Goal: Transaction & Acquisition: Subscribe to service/newsletter

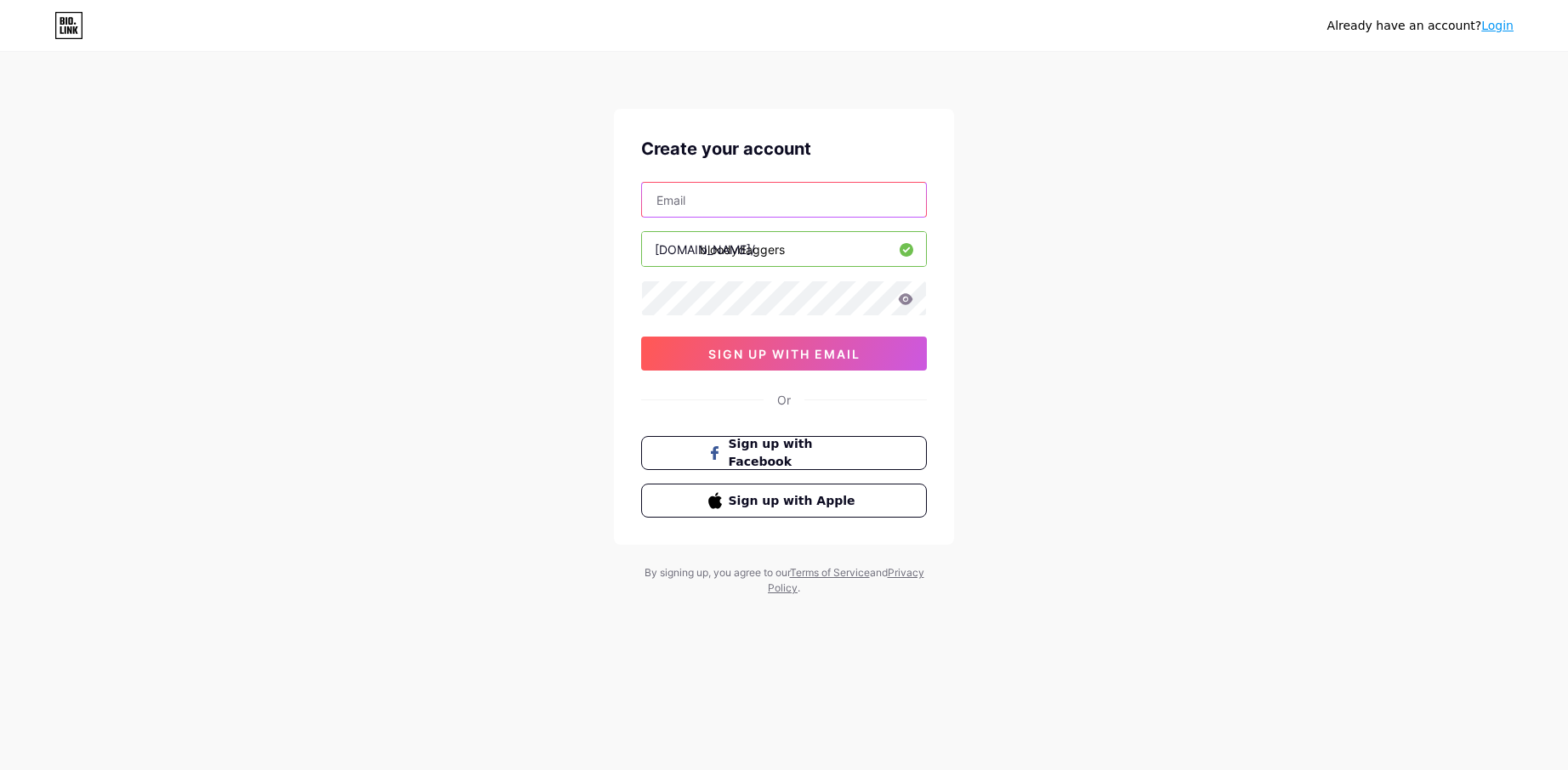
click at [773, 192] on input "text" at bounding box center [784, 200] width 284 height 34
type input "[EMAIL_ADDRESS][DOMAIN_NAME]"
click at [723, 240] on input "bloodydaggers" at bounding box center [784, 249] width 284 height 34
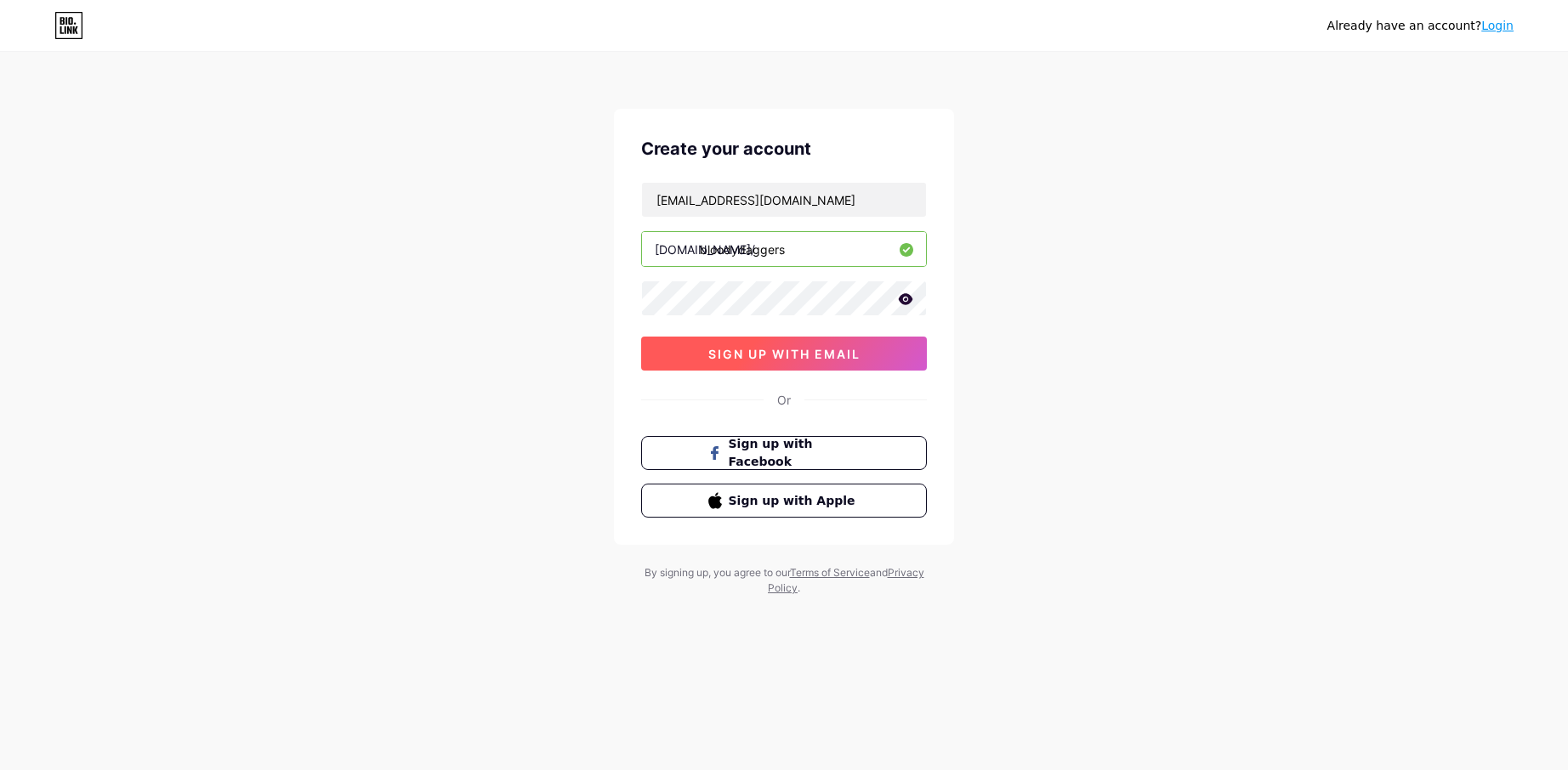
click at [770, 352] on span "sign up with email" at bounding box center [784, 353] width 152 height 14
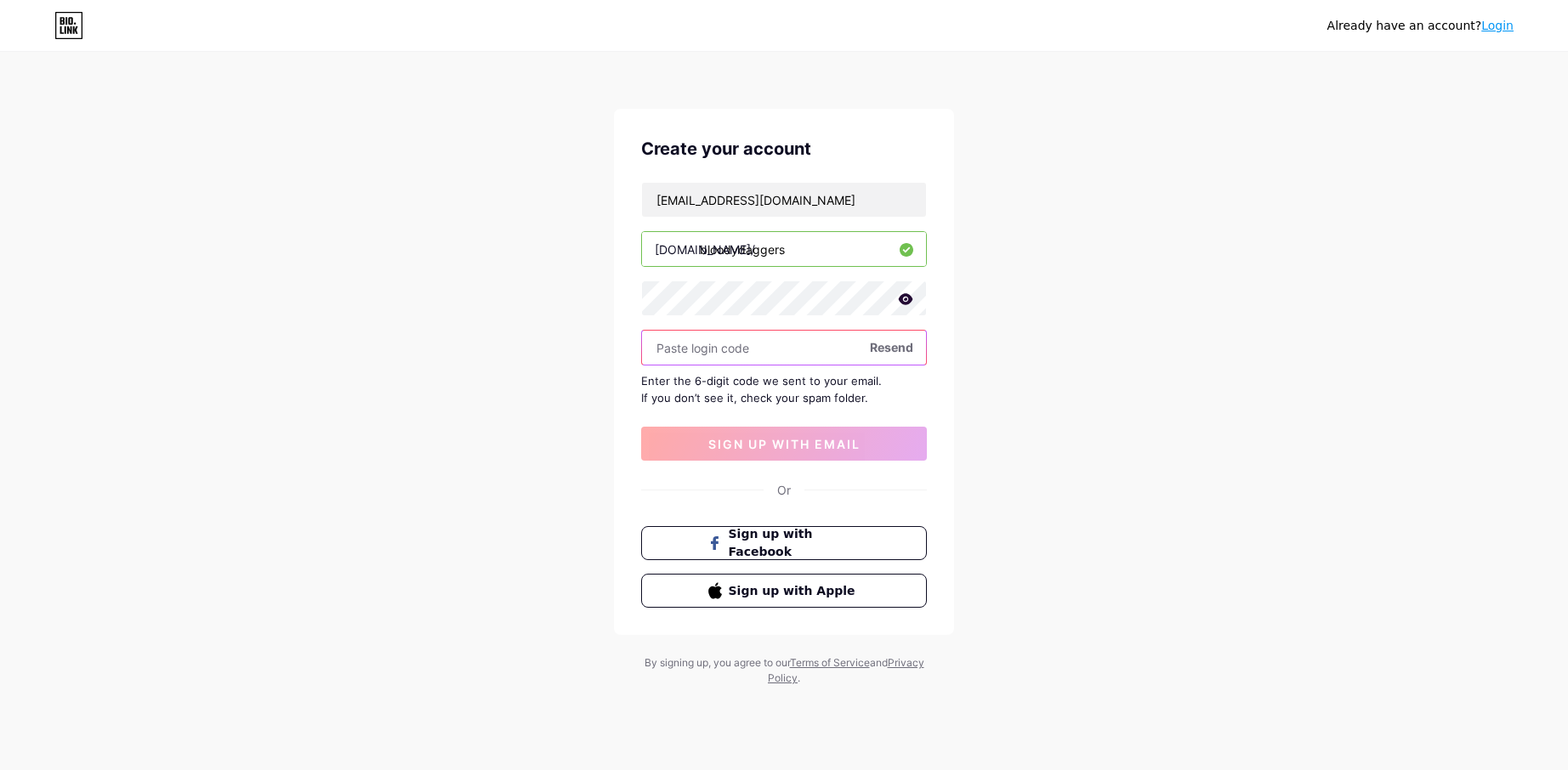
click at [725, 351] on input "text" at bounding box center [784, 348] width 284 height 34
paste input "847027"
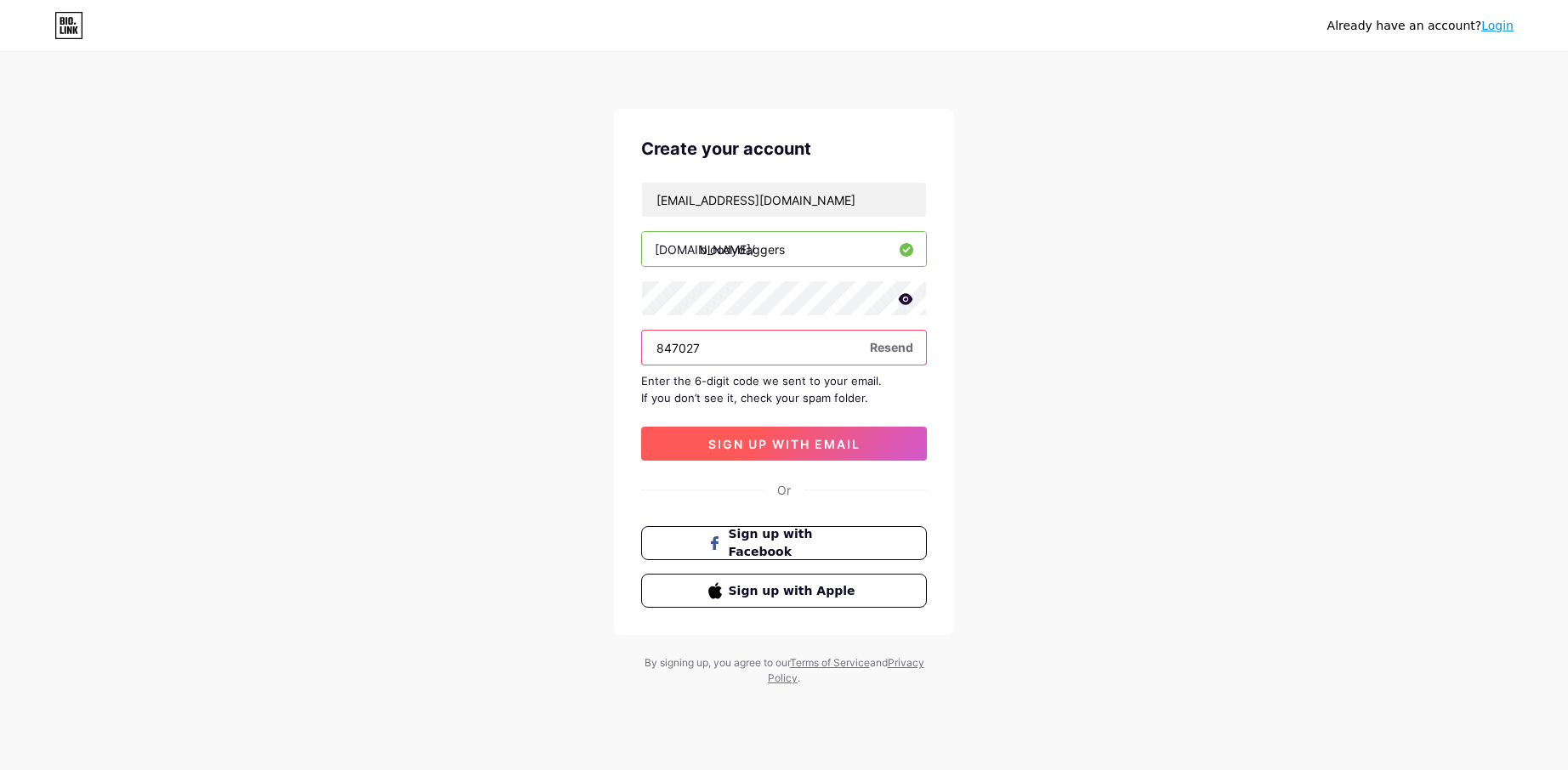
type input "847027"
click at [775, 443] on span "sign up with email" at bounding box center [784, 443] width 152 height 14
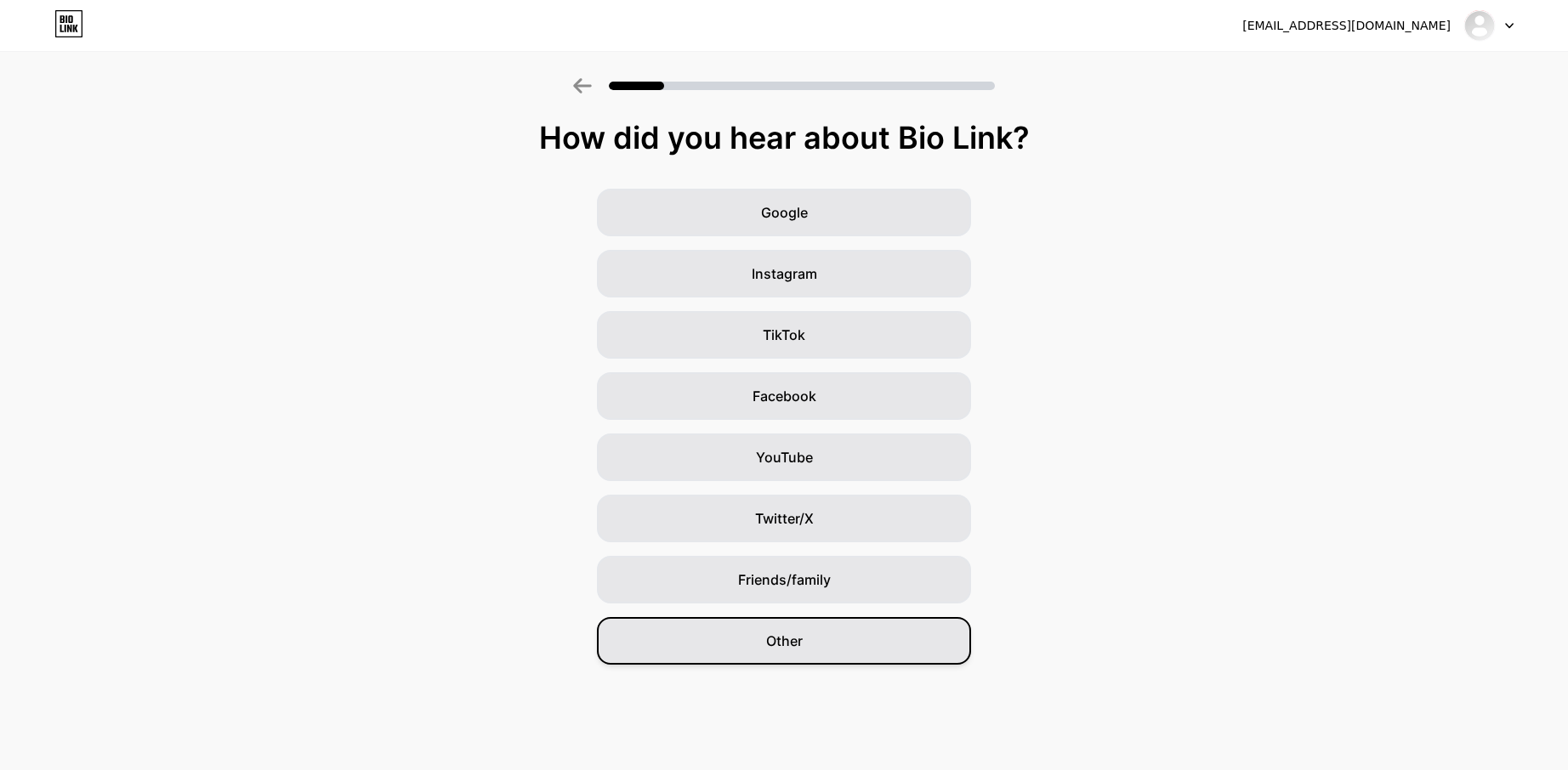
click at [781, 631] on span "Other" at bounding box center [784, 641] width 37 height 20
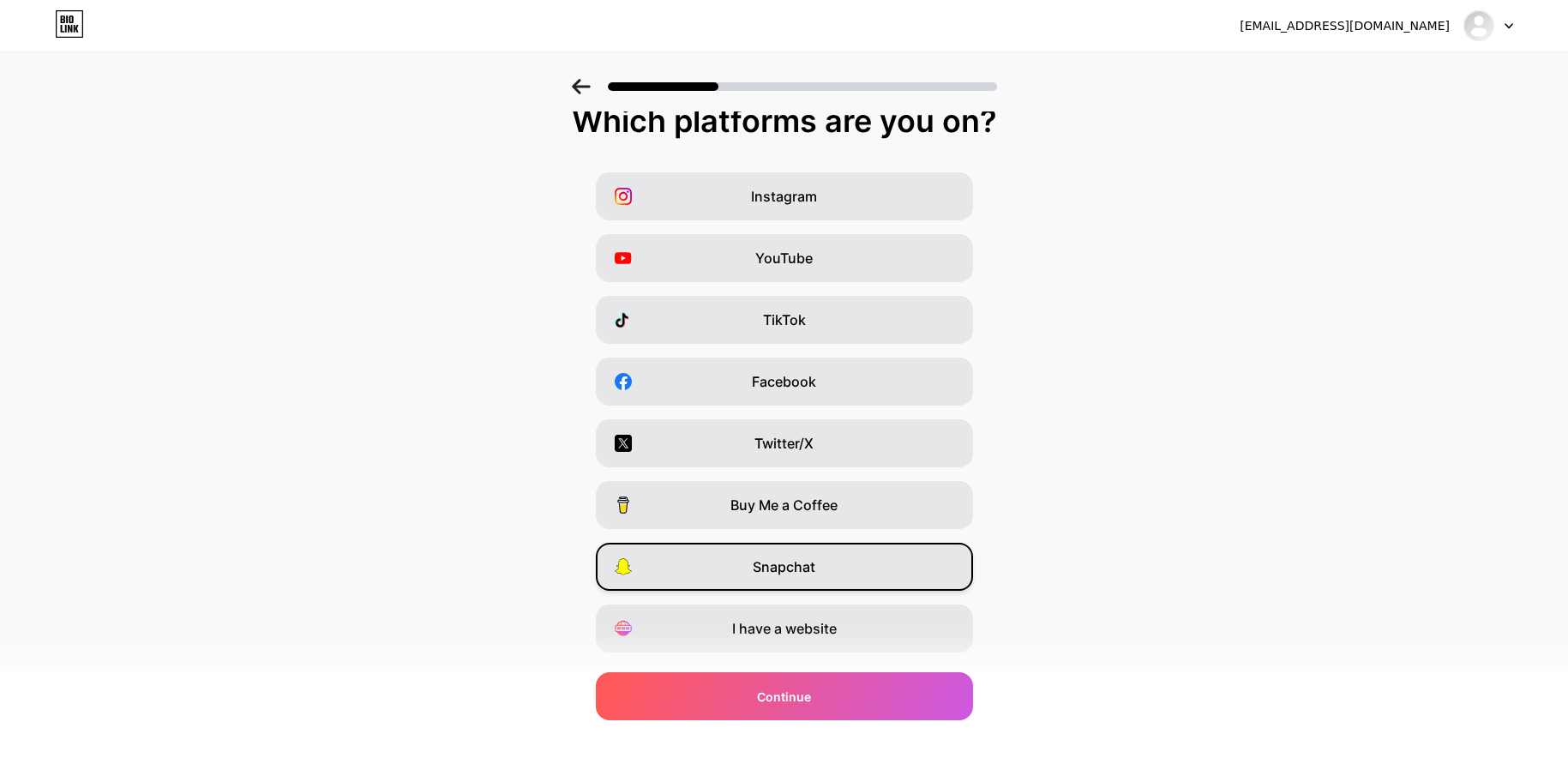
scroll to position [61, 0]
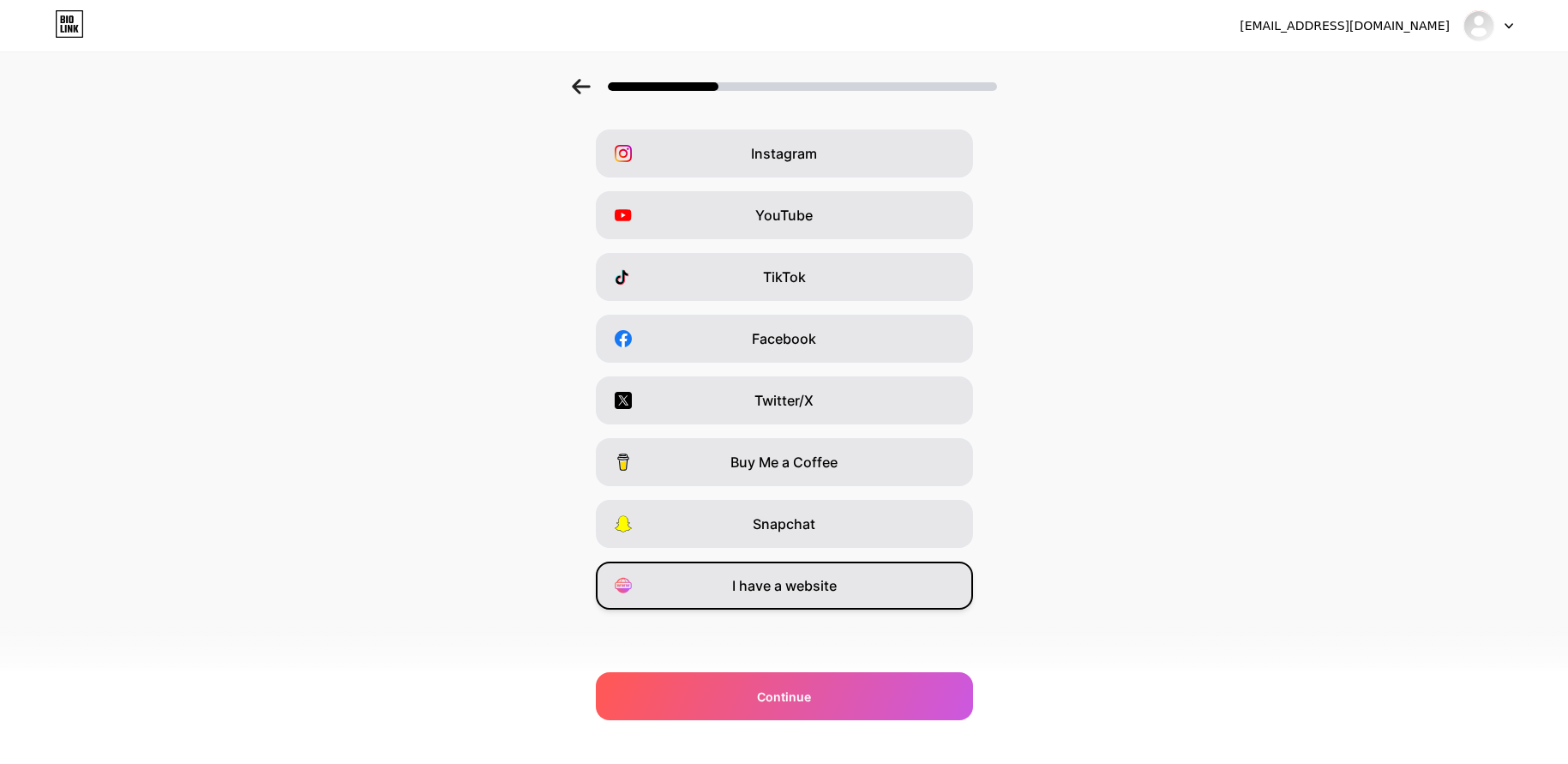
click at [786, 589] on span "I have a website" at bounding box center [784, 585] width 105 height 21
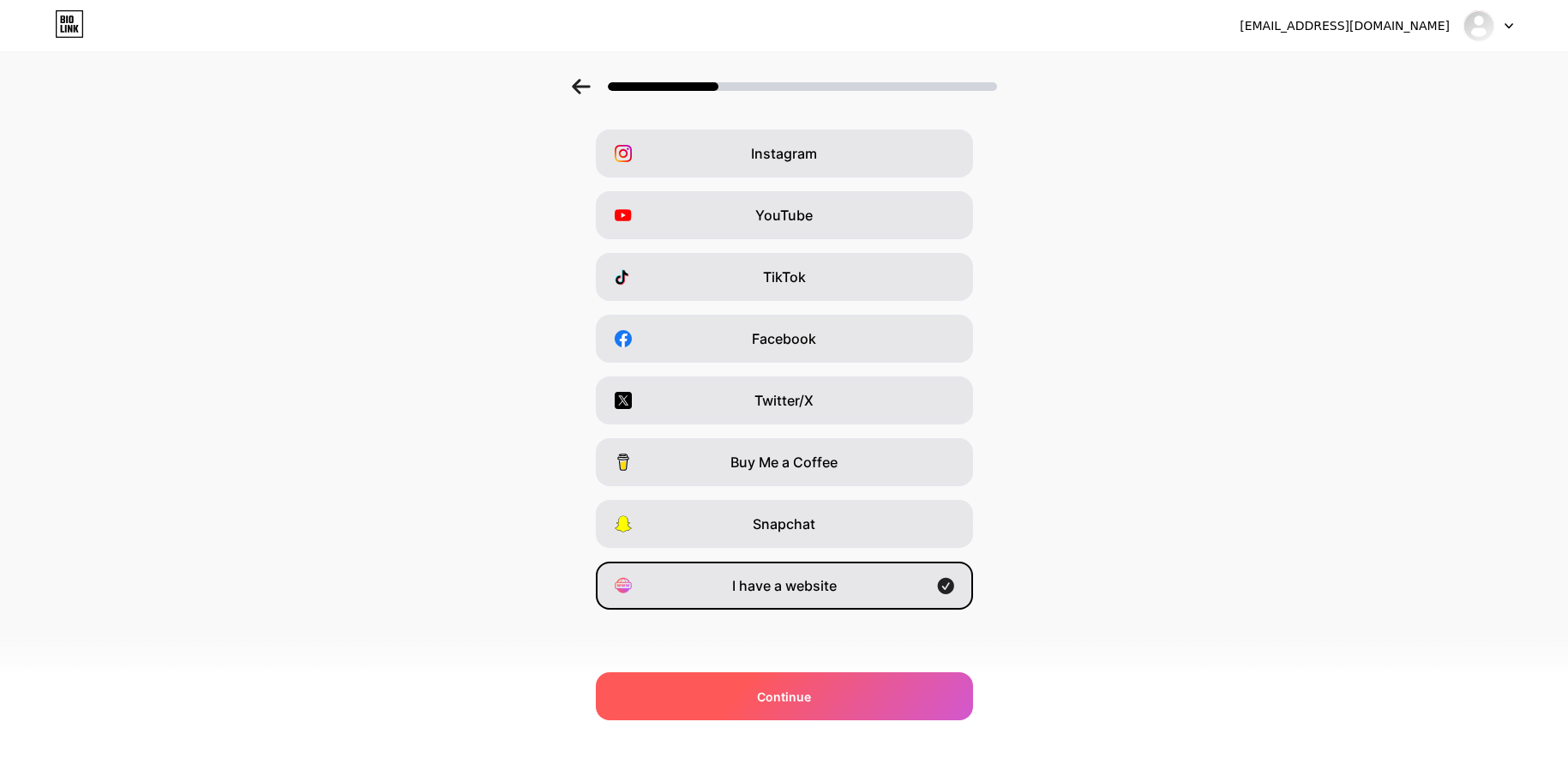
click at [837, 708] on div "Continue" at bounding box center [784, 696] width 377 height 48
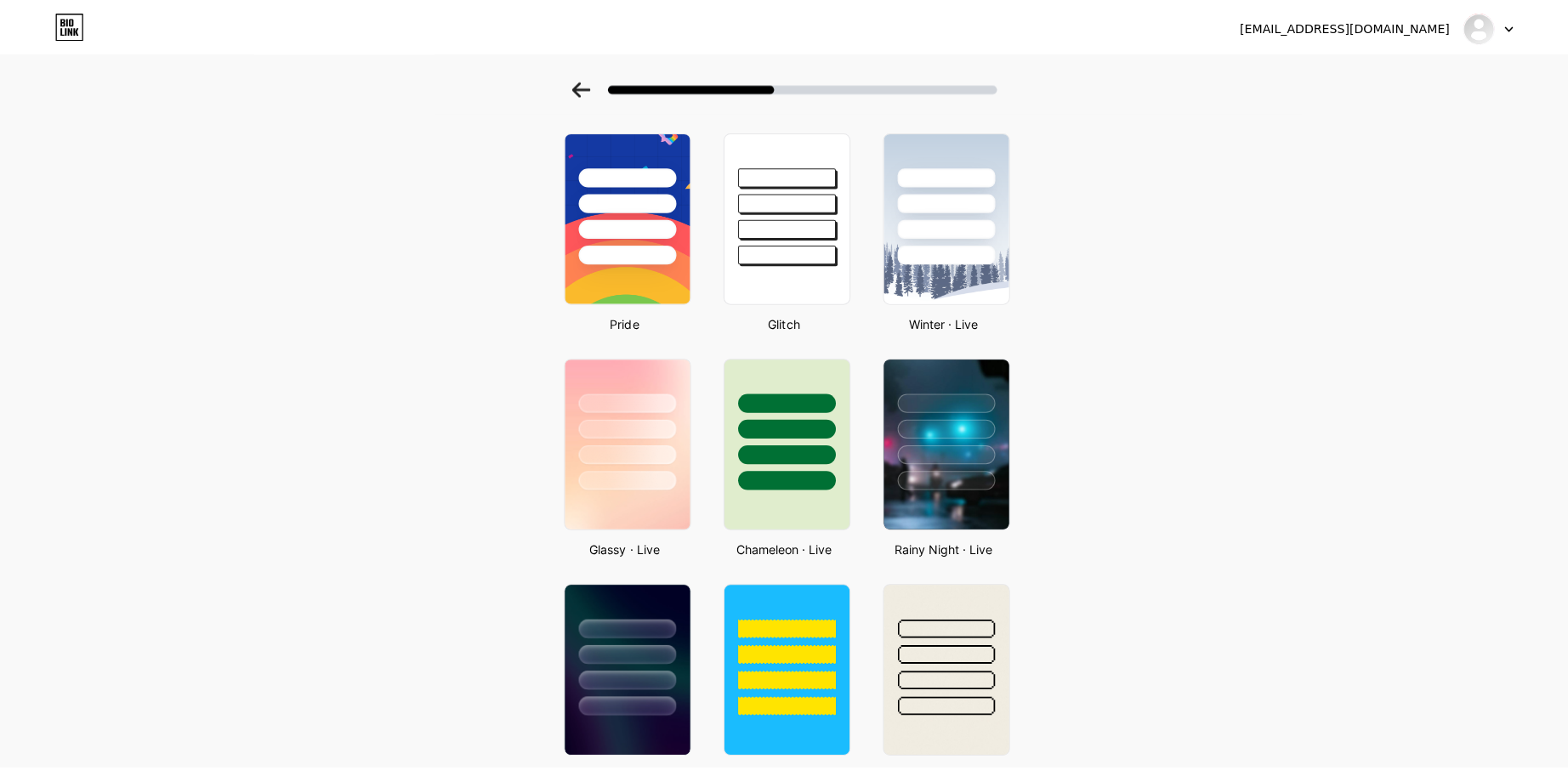
scroll to position [0, 0]
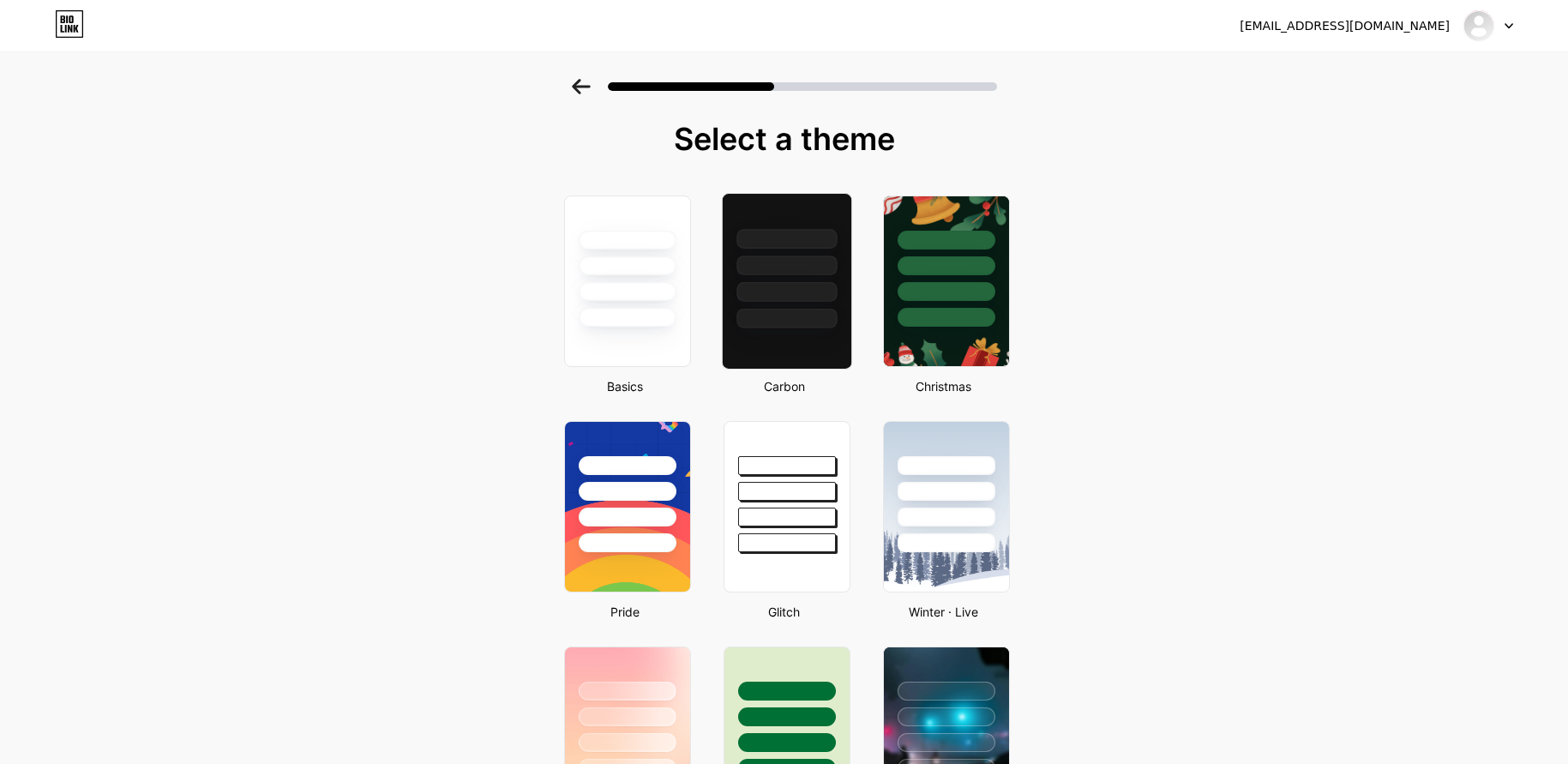
click at [791, 298] on div at bounding box center [786, 292] width 100 height 20
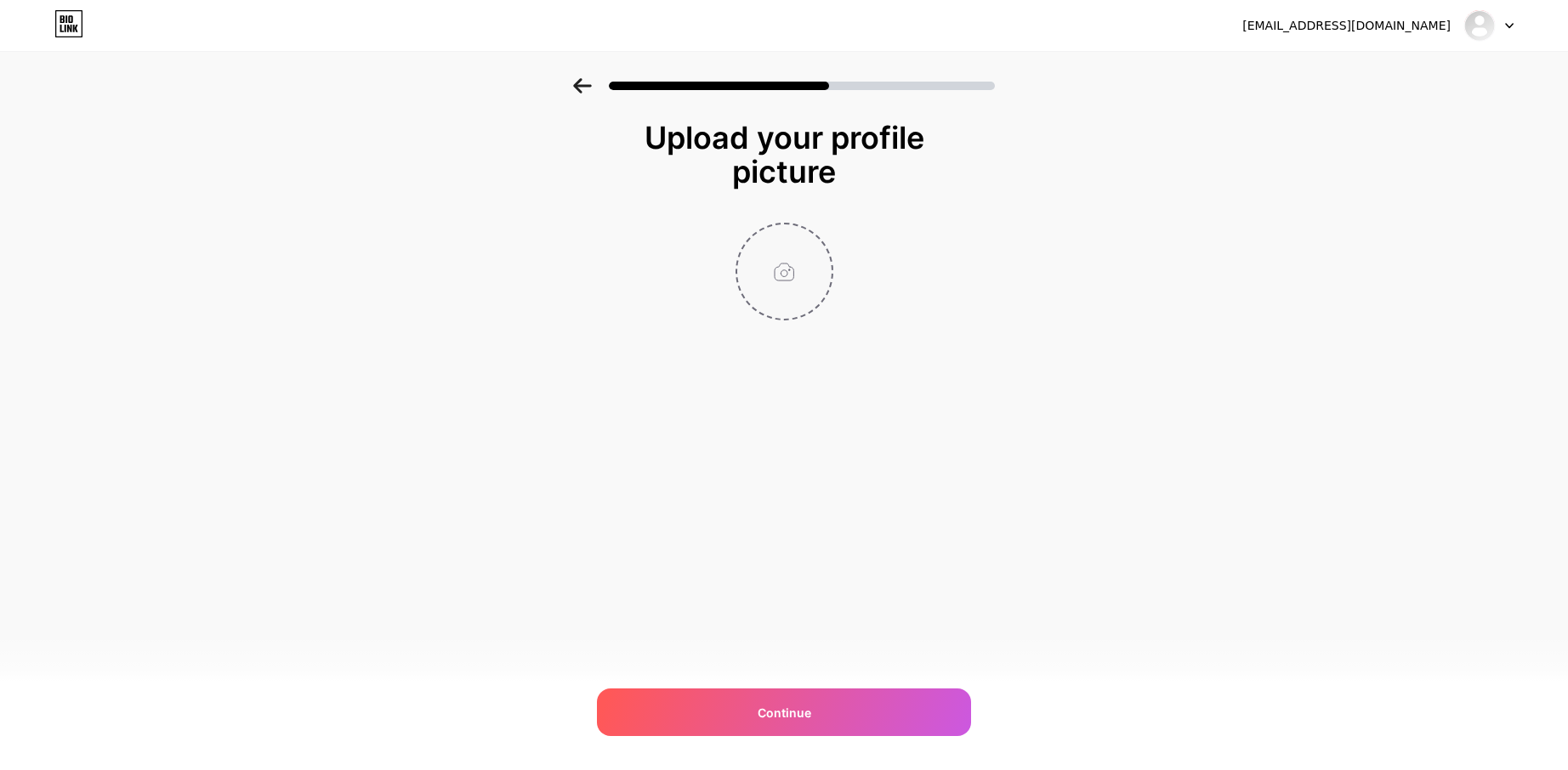
click at [786, 273] on input "file" at bounding box center [784, 271] width 94 height 94
click at [800, 271] on input "file" at bounding box center [784, 271] width 94 height 94
type input "C:\fakepath\ChatGPT Image 15 Eyl 2025 22_24_45.png"
click at [791, 271] on span at bounding box center [784, 272] width 19 height 19
click at [787, 273] on span at bounding box center [784, 272] width 19 height 19
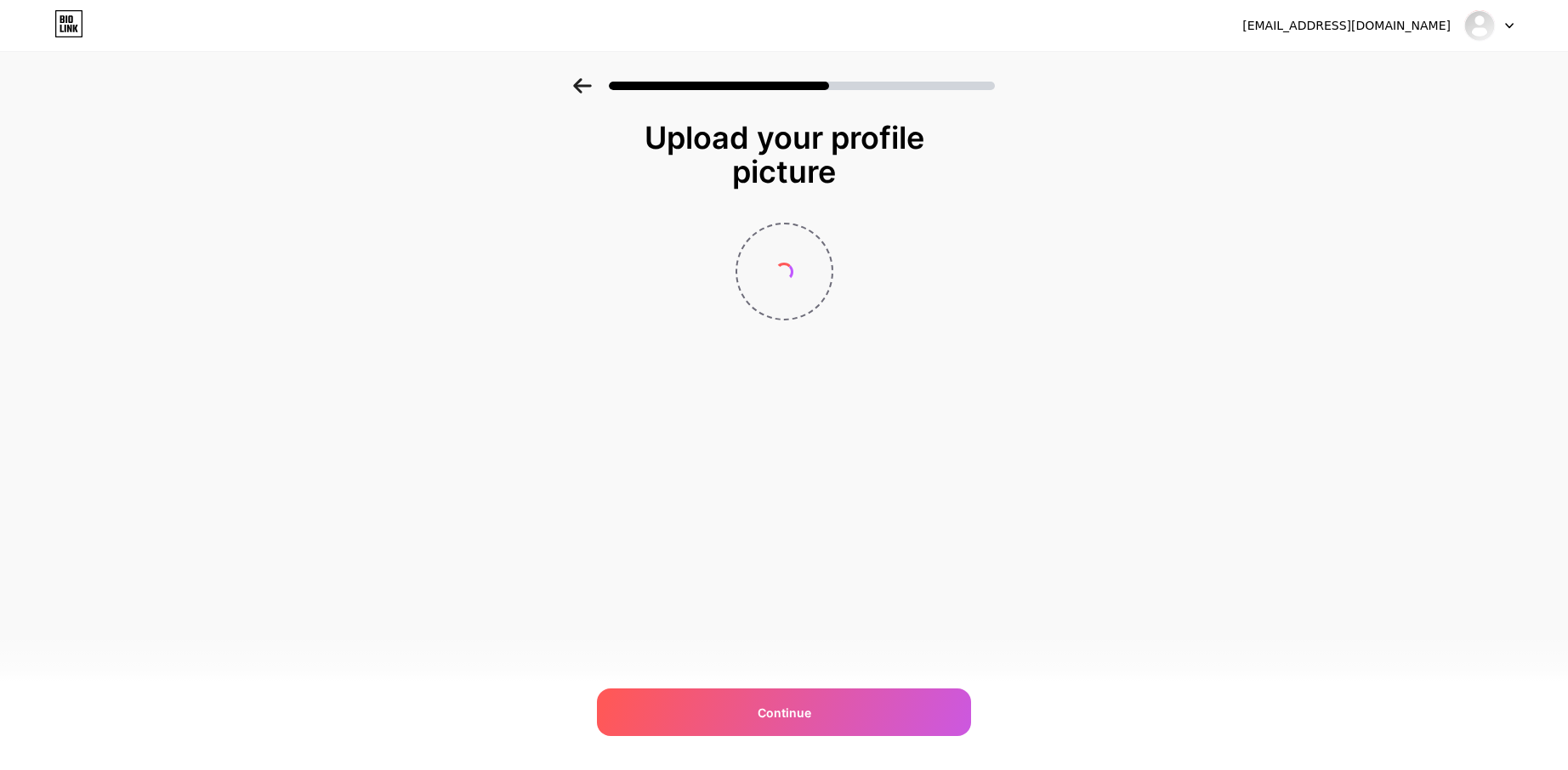
click at [787, 273] on span at bounding box center [784, 272] width 19 height 19
click at [787, 273] on img at bounding box center [784, 271] width 98 height 98
click at [821, 229] on circle at bounding box center [823, 236] width 19 height 19
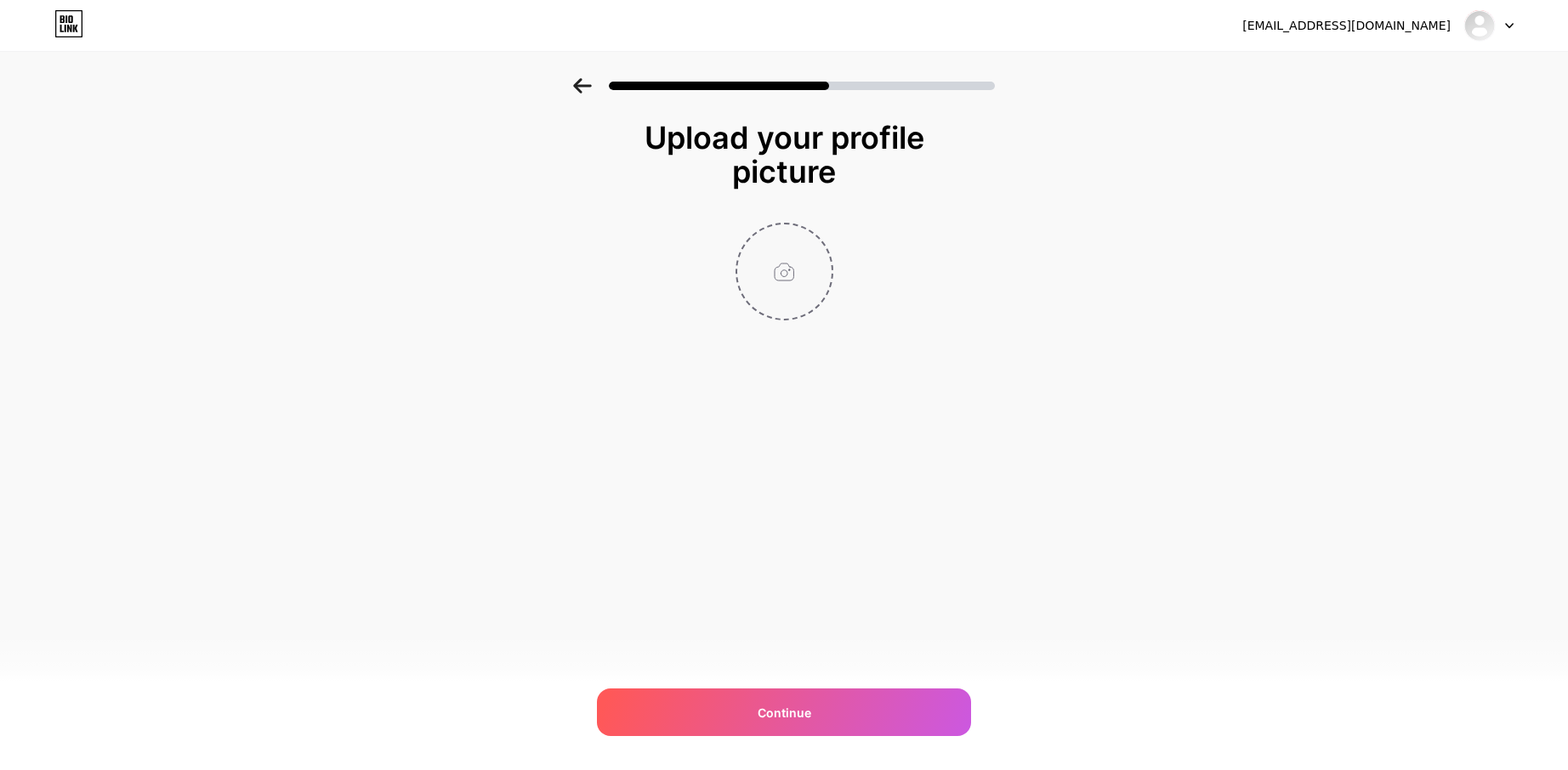
click at [797, 254] on input "file" at bounding box center [784, 271] width 94 height 94
type input "C:\fakepath\Adsz_tasarm-Photoroom.png"
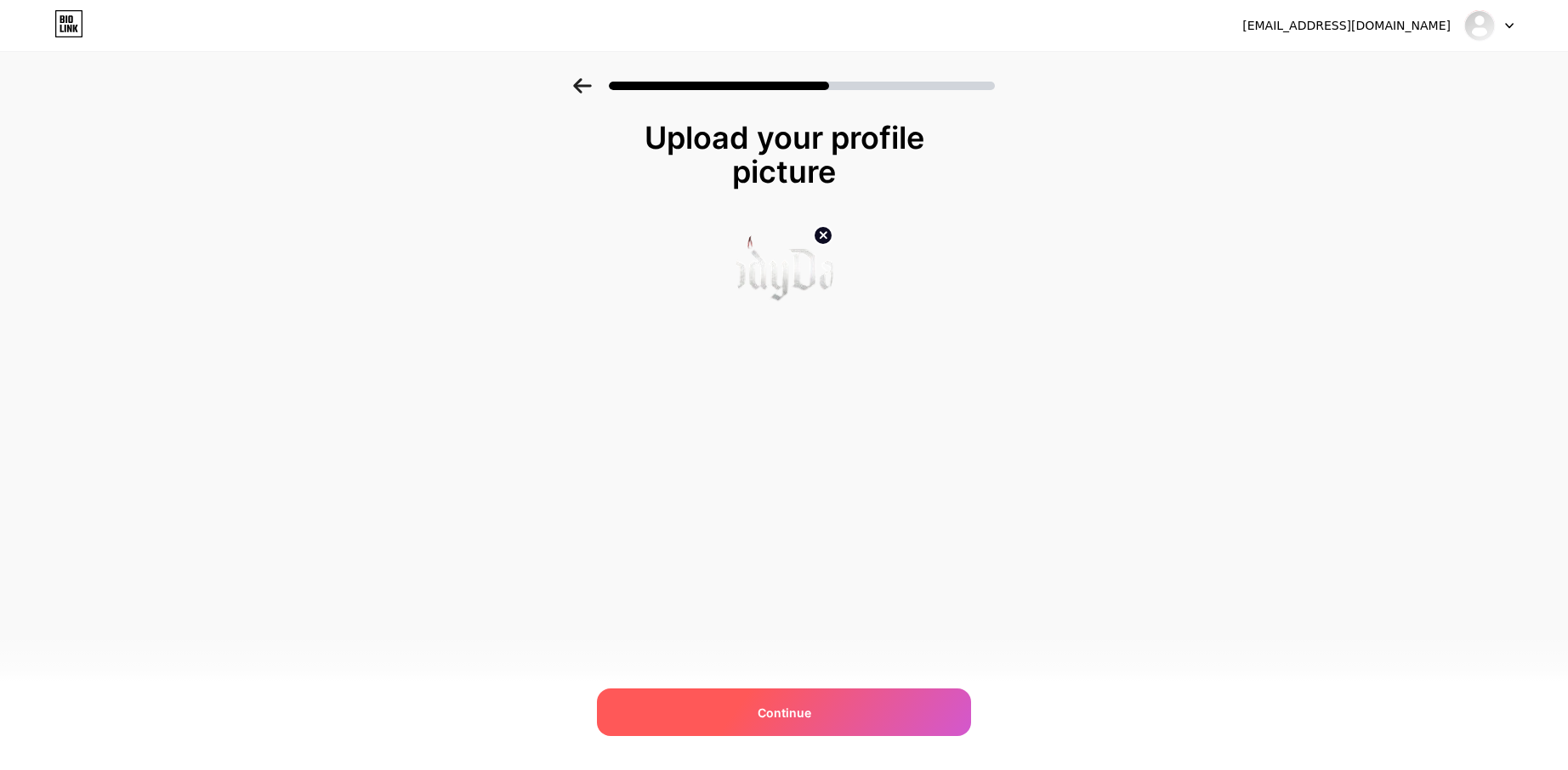
click at [827, 718] on div "Continue" at bounding box center [783, 712] width 374 height 48
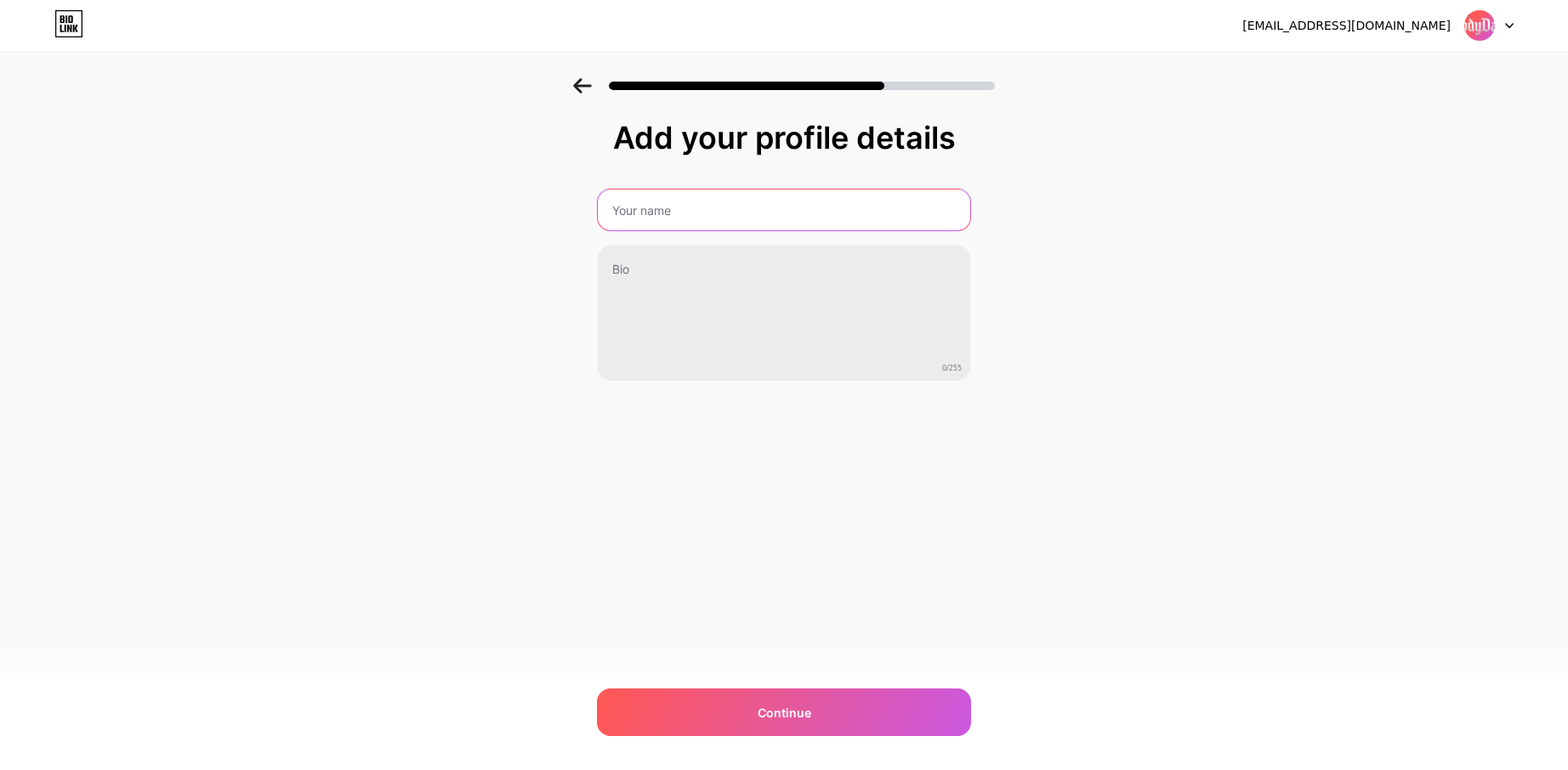
click at [724, 219] on input "text" at bounding box center [783, 210] width 372 height 41
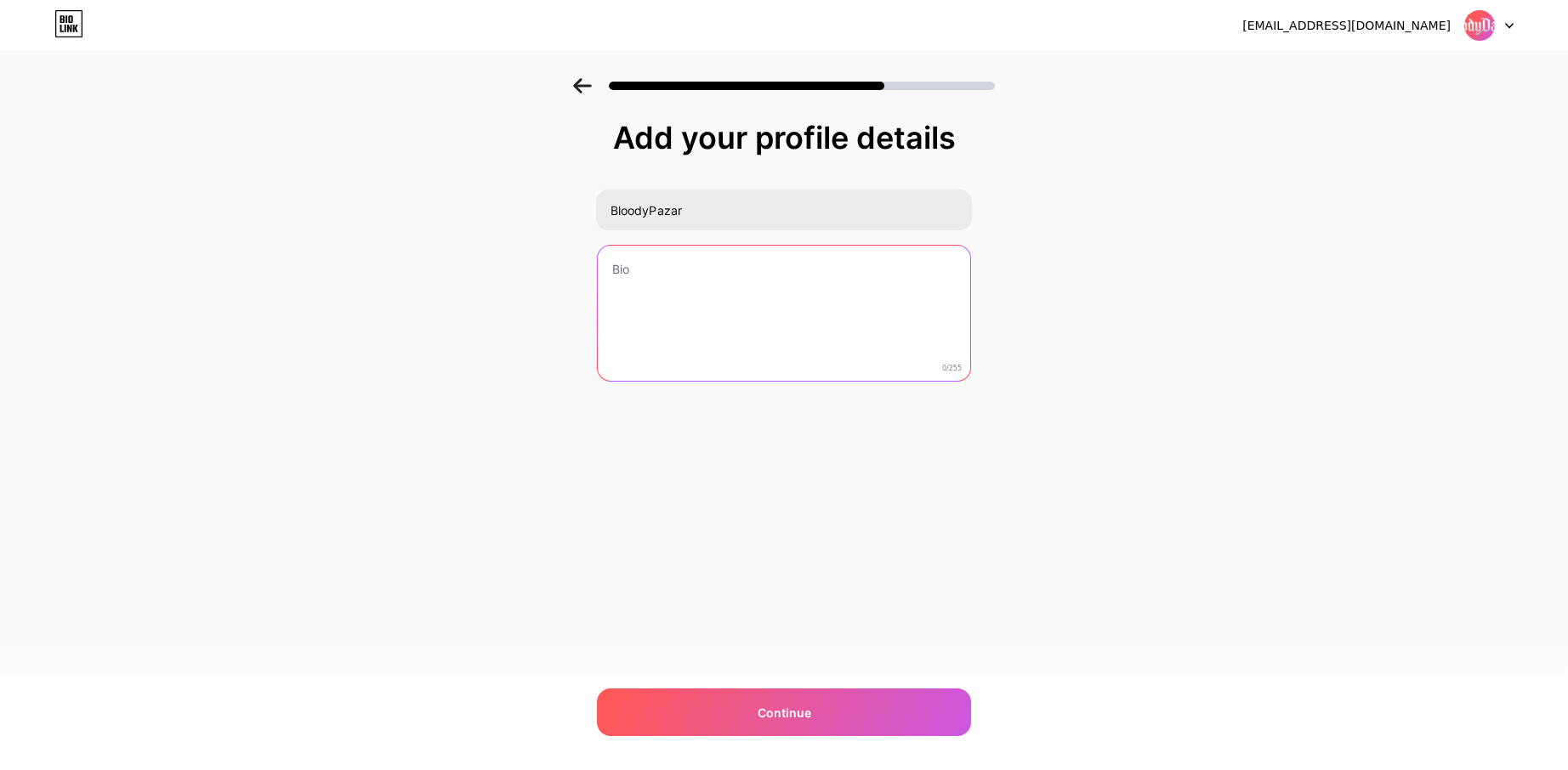
click at [721, 281] on textarea at bounding box center [783, 314] width 372 height 137
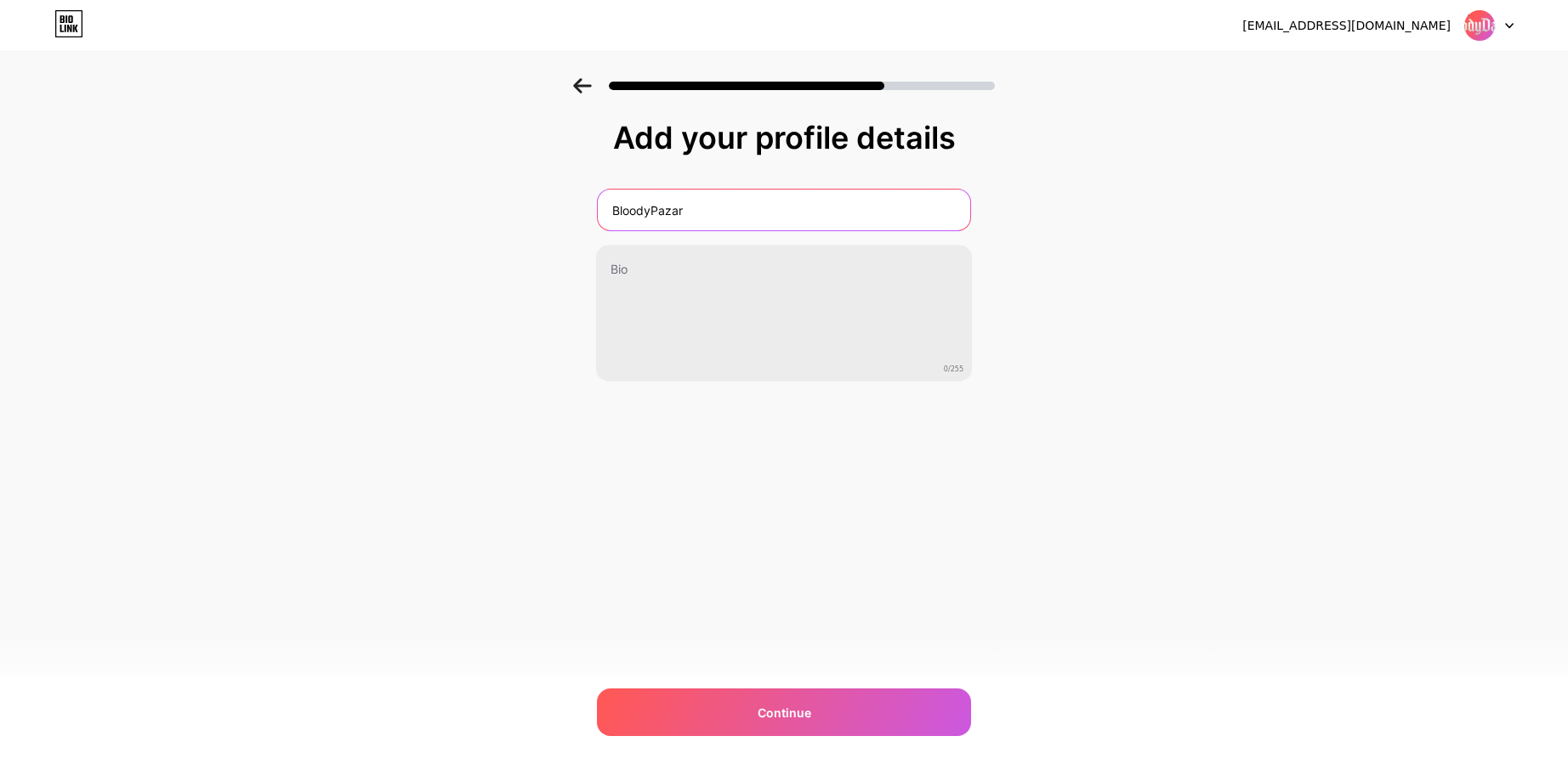
click at [730, 220] on input "BloodyPazar" at bounding box center [783, 210] width 372 height 41
drag, startPoint x: 753, startPoint y: 214, endPoint x: 522, endPoint y: 208, distance: 231.1
click at [524, 208] on div "Add your profile details BloodyPazar 0/255 Continue Error" at bounding box center [784, 272] width 1568 height 388
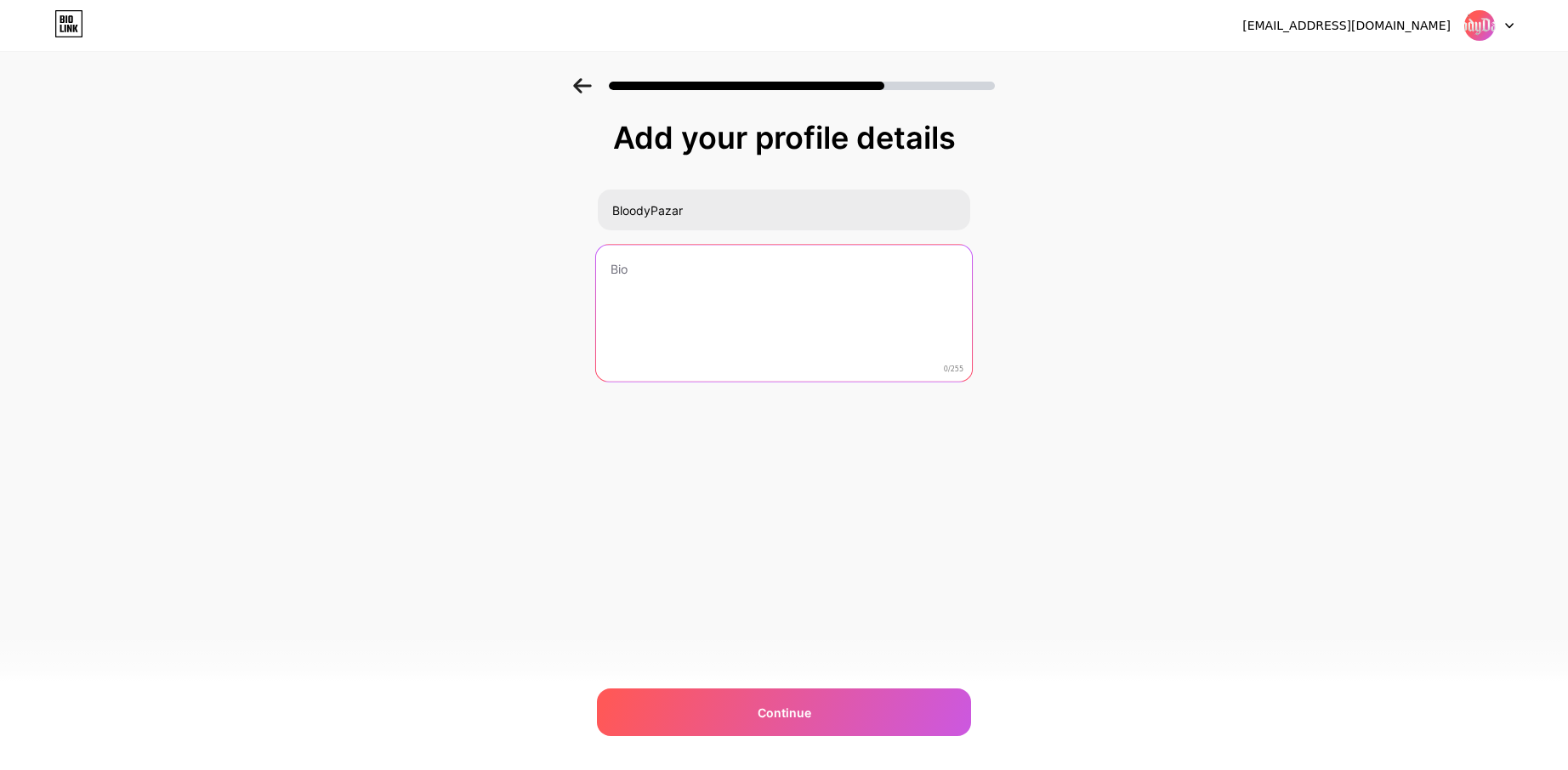
click at [707, 265] on textarea at bounding box center [783, 314] width 375 height 139
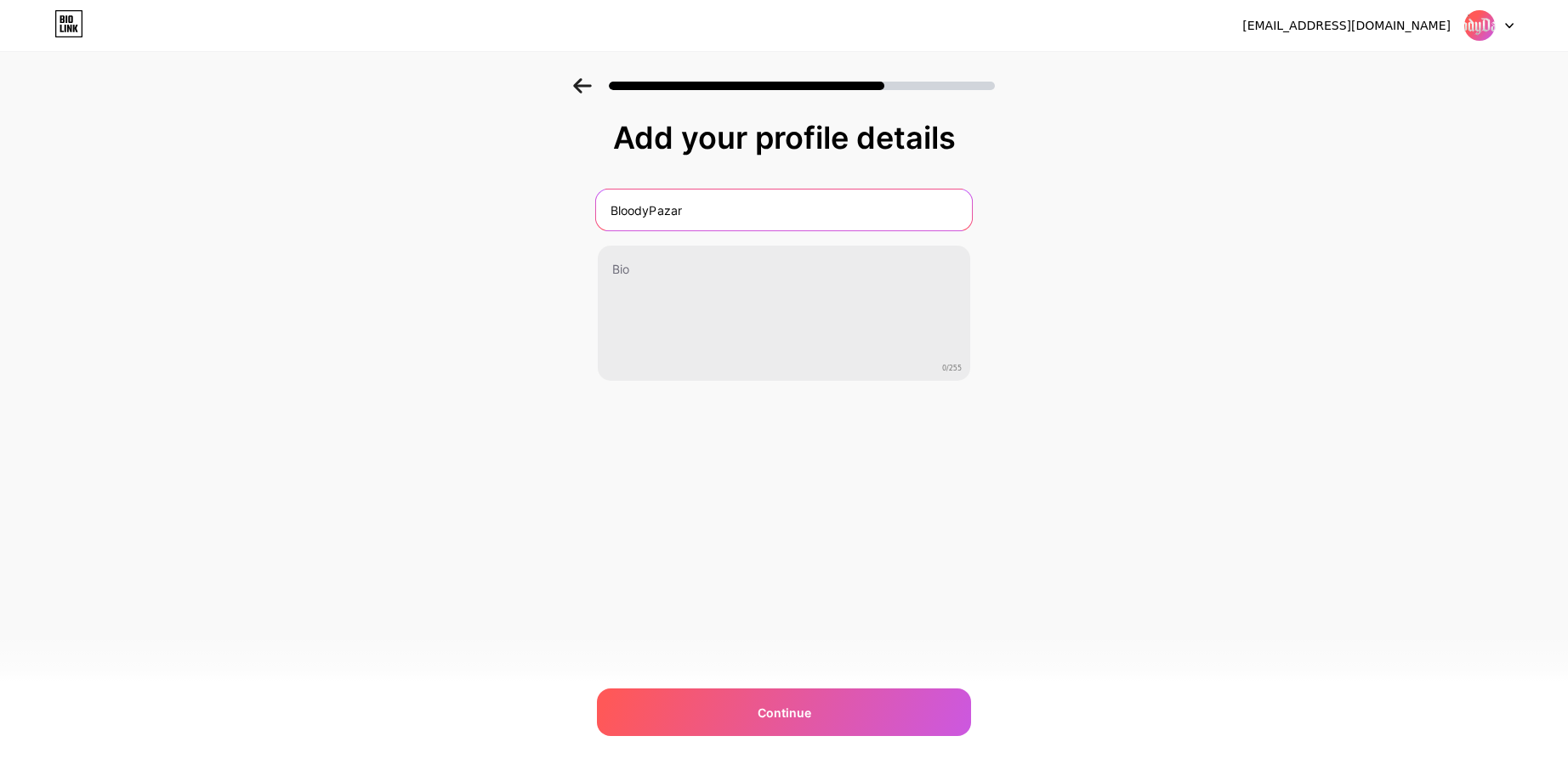
drag, startPoint x: 711, startPoint y: 221, endPoint x: 647, endPoint y: 226, distance: 64.2
click at [647, 226] on input "BloodyPazar" at bounding box center [783, 210] width 375 height 41
type input "BloodyDaggers"
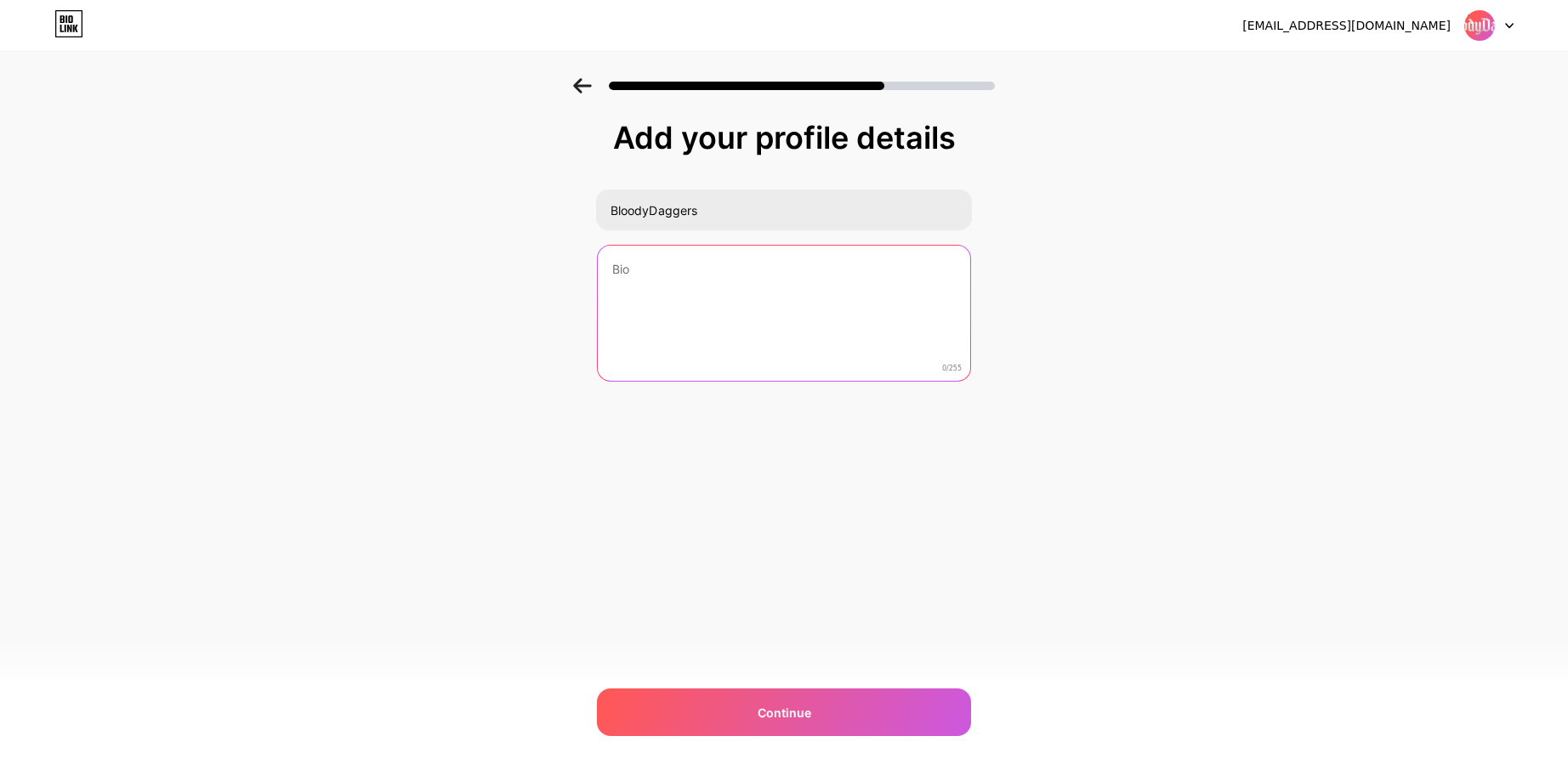
click at [640, 294] on textarea at bounding box center [783, 314] width 372 height 137
click at [716, 279] on textarea at bounding box center [783, 314] width 375 height 139
type textarea "E"
click at [705, 298] on textarea at bounding box center [783, 314] width 375 height 139
paste textarea "📱•••ELİTE EŞYALARINIZ ALINIR ••• 📱"
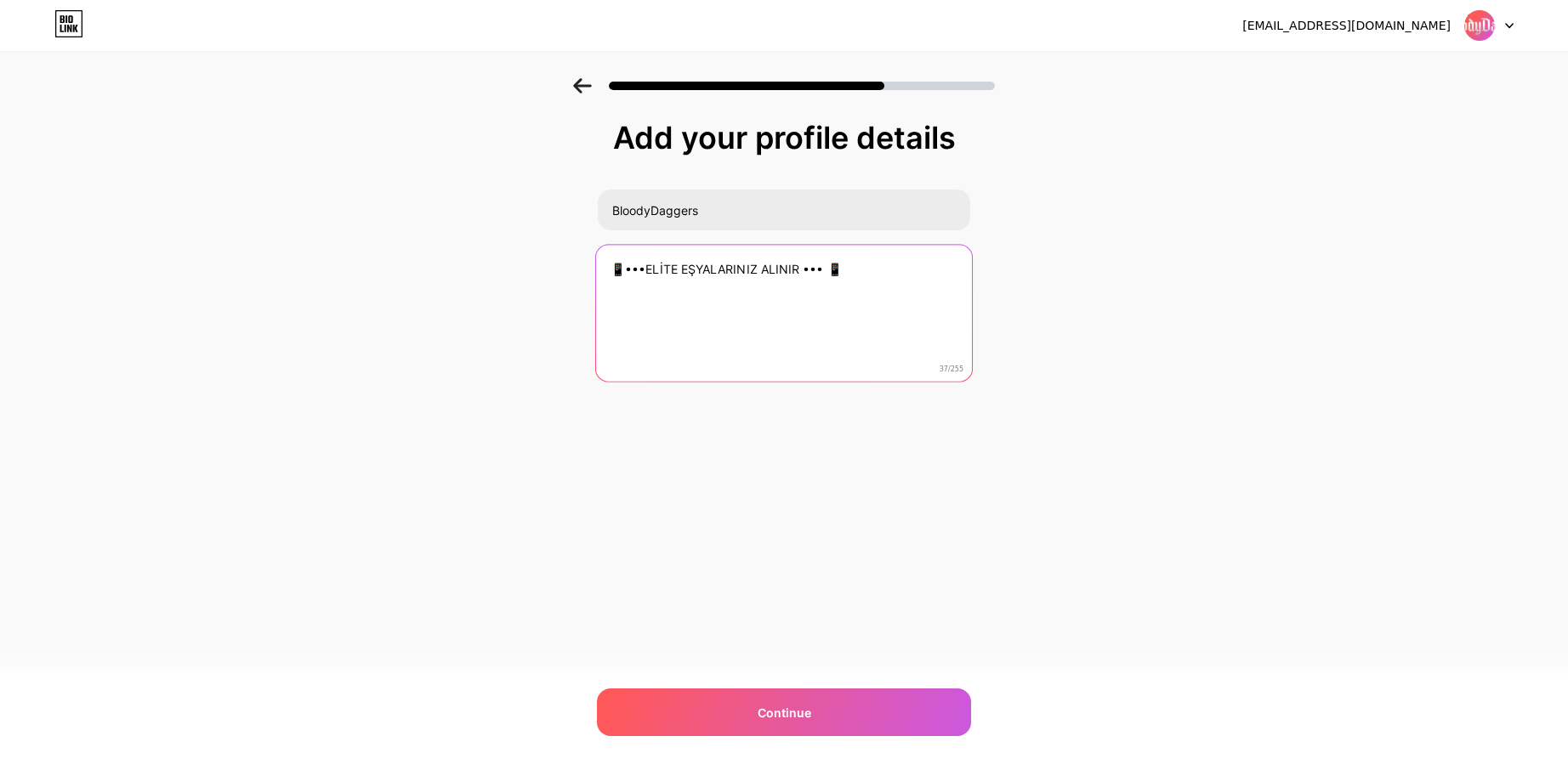
drag, startPoint x: 853, startPoint y: 270, endPoint x: 455, endPoint y: 250, distance: 398.5
click at [458, 249] on div "Add your profile details BloodyDaggers 📱•••ELİTE EŞYALARINIZ ALINIR ••• 📱 37/25…" at bounding box center [784, 272] width 1568 height 388
paste textarea "⚱Elite - Ultra Elite İtemleriniz Tekli Toplu alınır."
click at [631, 281] on textarea "⚱Elite - Ultra Elite İtemleriniz Tekli Toplu alınır." at bounding box center [783, 314] width 375 height 139
click at [614, 270] on textarea "⚱Elite - Ultra Elite İtemleriniz Tekli Toplu alınır." at bounding box center [783, 314] width 375 height 139
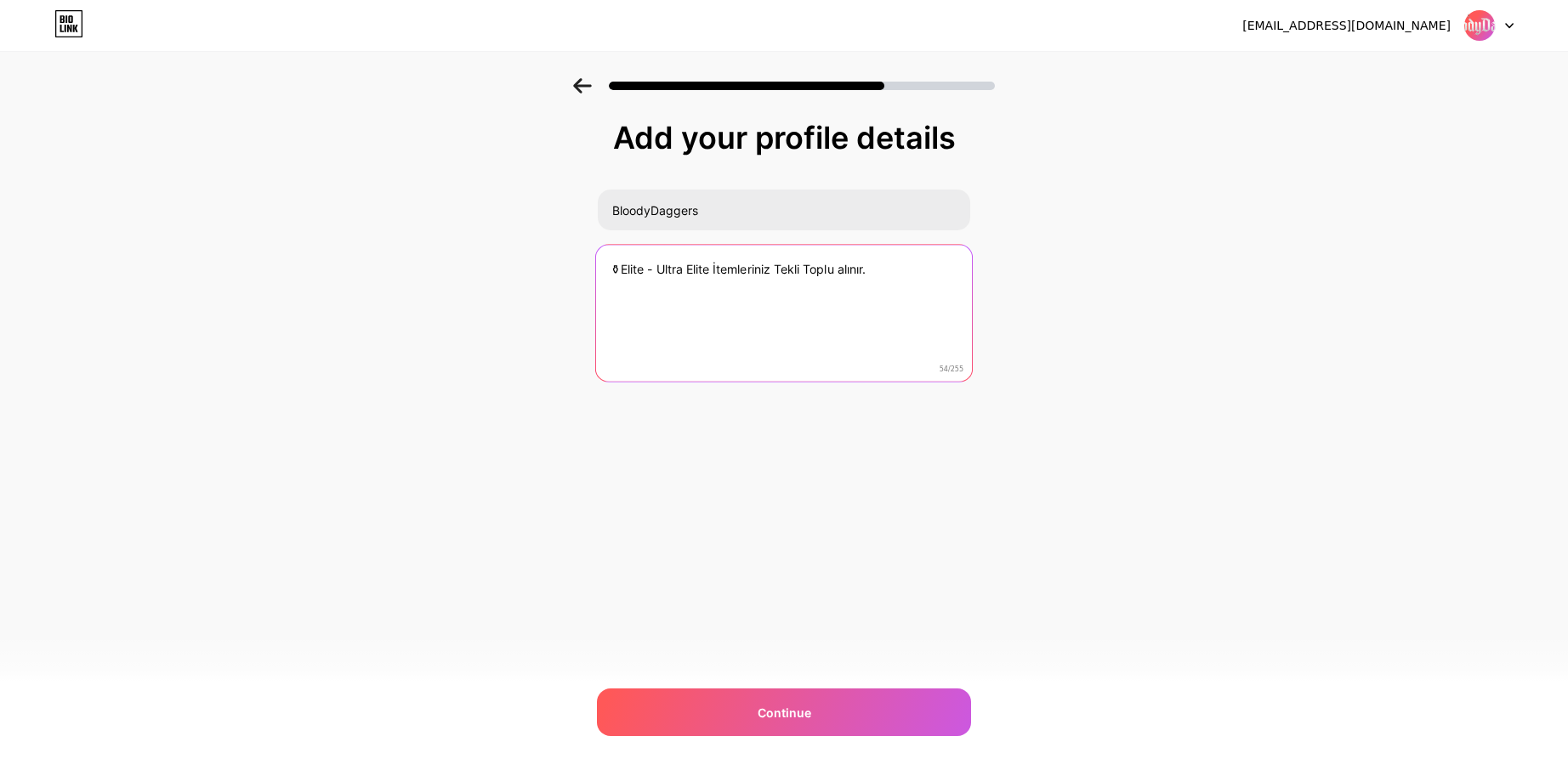
drag, startPoint x: 615, startPoint y: 263, endPoint x: 596, endPoint y: 264, distance: 19.0
click at [596, 264] on textarea "⚱Elite - Ultra Elite İtemleriniz Tekli Toplu alınır." at bounding box center [783, 314] width 375 height 139
paste textarea "🌟"
click at [628, 273] on textarea "🌟Elite - Ultra Elite İtemleriniz Tekli Toplu alınır." at bounding box center [783, 314] width 375 height 139
click at [638, 271] on textarea "🌟Elite - Ultra Elite İtemleriniz Tekli Toplu alınır." at bounding box center [783, 314] width 375 height 139
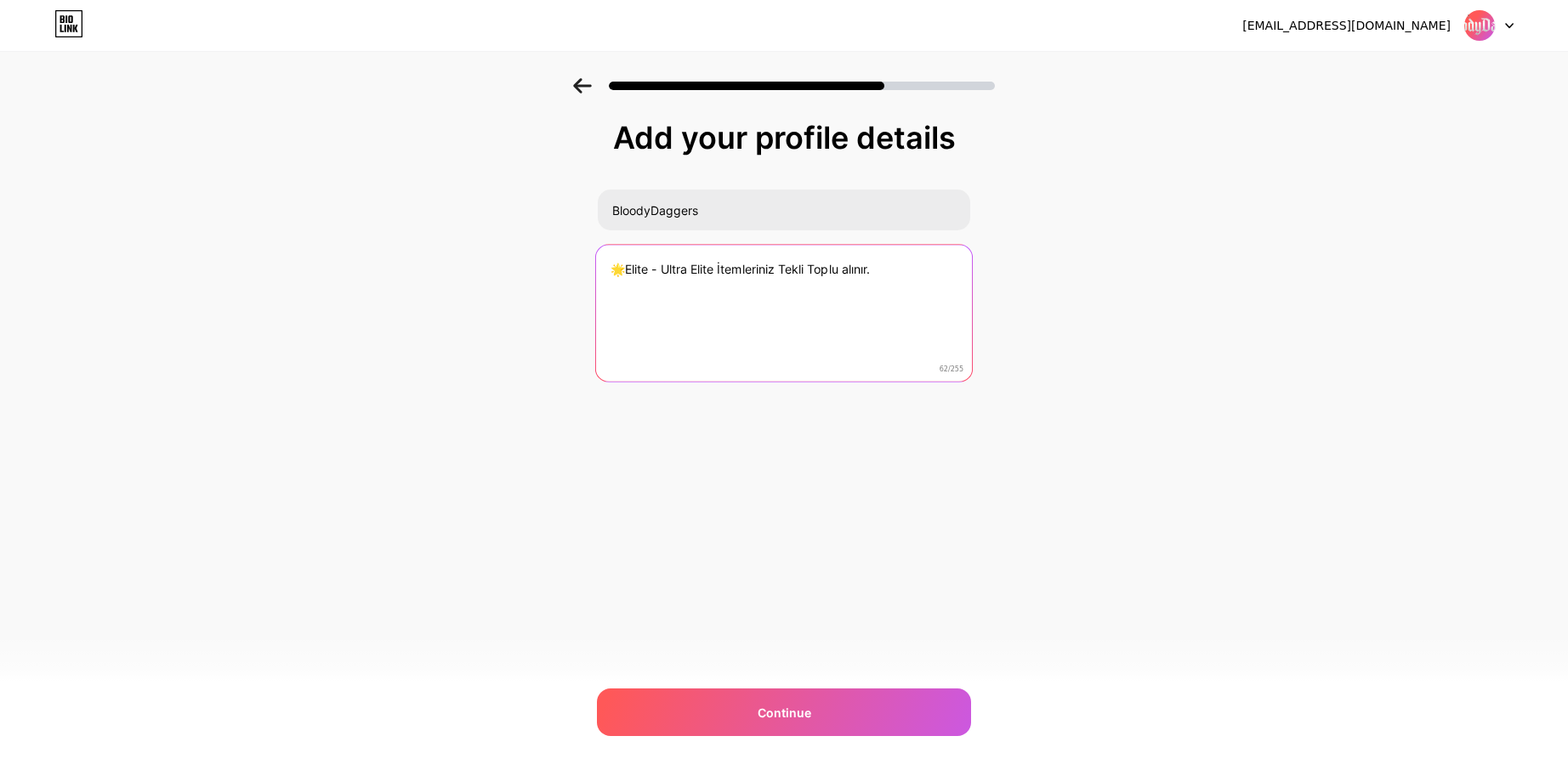
click at [638, 271] on textarea "🌟Elite - Ultra Elite İtemleriniz Tekli Toplu alınır." at bounding box center [783, 314] width 375 height 139
click at [632, 271] on textarea "🌟Elite - Ultra Elite İtemleriniz Tekli Toplu alınır." at bounding box center [783, 314] width 375 height 139
drag, startPoint x: 625, startPoint y: 269, endPoint x: 613, endPoint y: 269, distance: 12.0
click at [613, 269] on textarea "🌟Elite - Ultra Elite İtemleriniz Tekli Toplu alınır." at bounding box center [783, 314] width 375 height 139
click at [906, 271] on textarea "🌟Elite - Ultra Elite İtemleriniz Tekli Toplu alınır." at bounding box center [783, 314] width 375 height 139
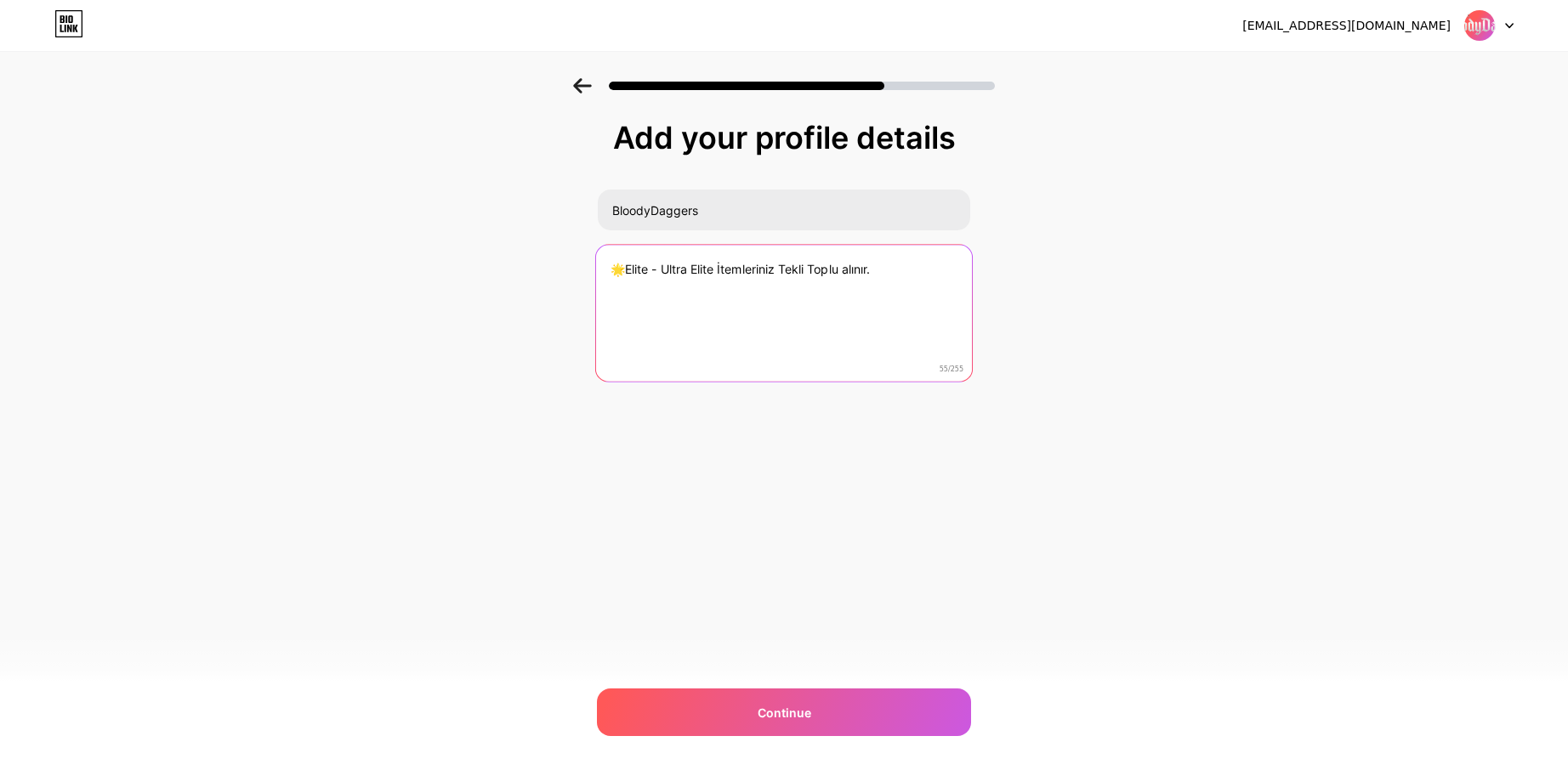
paste textarea "🌟"
click at [876, 267] on textarea "🌟Elite - Ultra Elite İtemleriniz Tekli Toplu alınır.🌟" at bounding box center [783, 314] width 375 height 139
type textarea "🌟Elite - Ultra Elite İtemleriniz Tekli Toplu alınır 🌟"
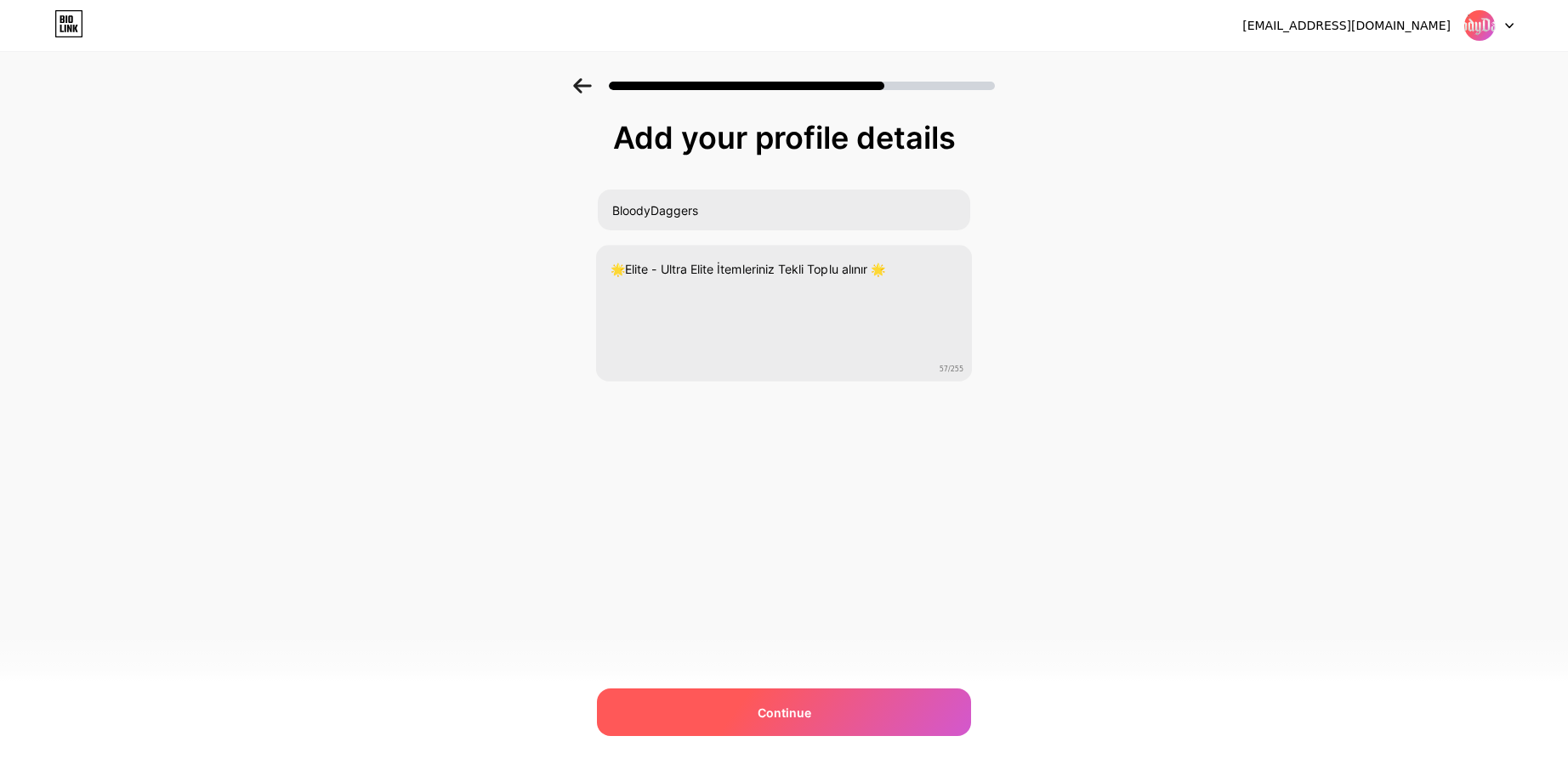
click at [823, 715] on div "Continue" at bounding box center [783, 712] width 374 height 48
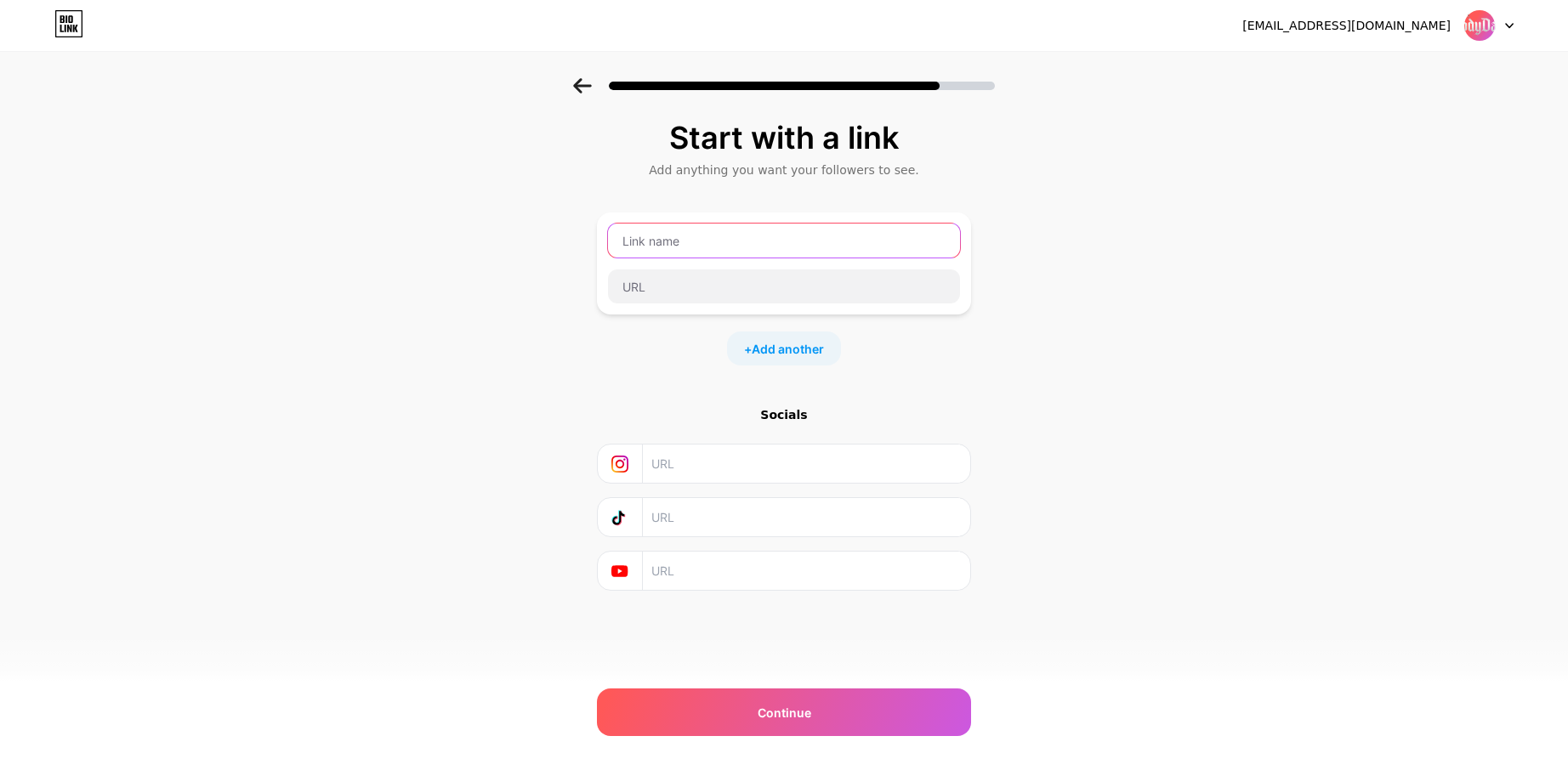
click at [654, 236] on input "text" at bounding box center [783, 241] width 352 height 34
paste input "[URL][DOMAIN_NAME]"
type input "[URL][DOMAIN_NAME]"
click at [697, 286] on input "text" at bounding box center [783, 287] width 352 height 34
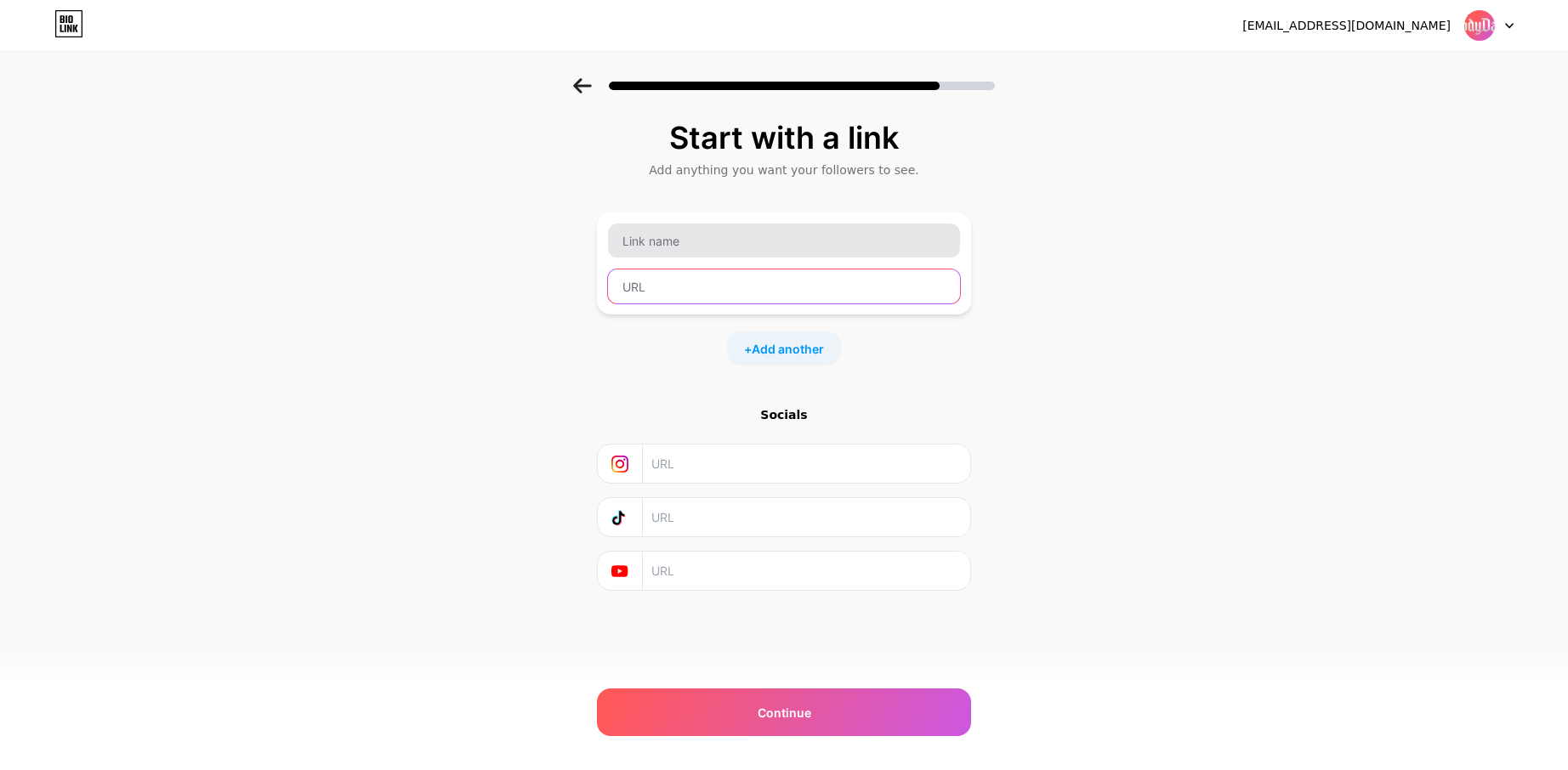
paste input "[URL][DOMAIN_NAME]"
type input "[URL][DOMAIN_NAME]"
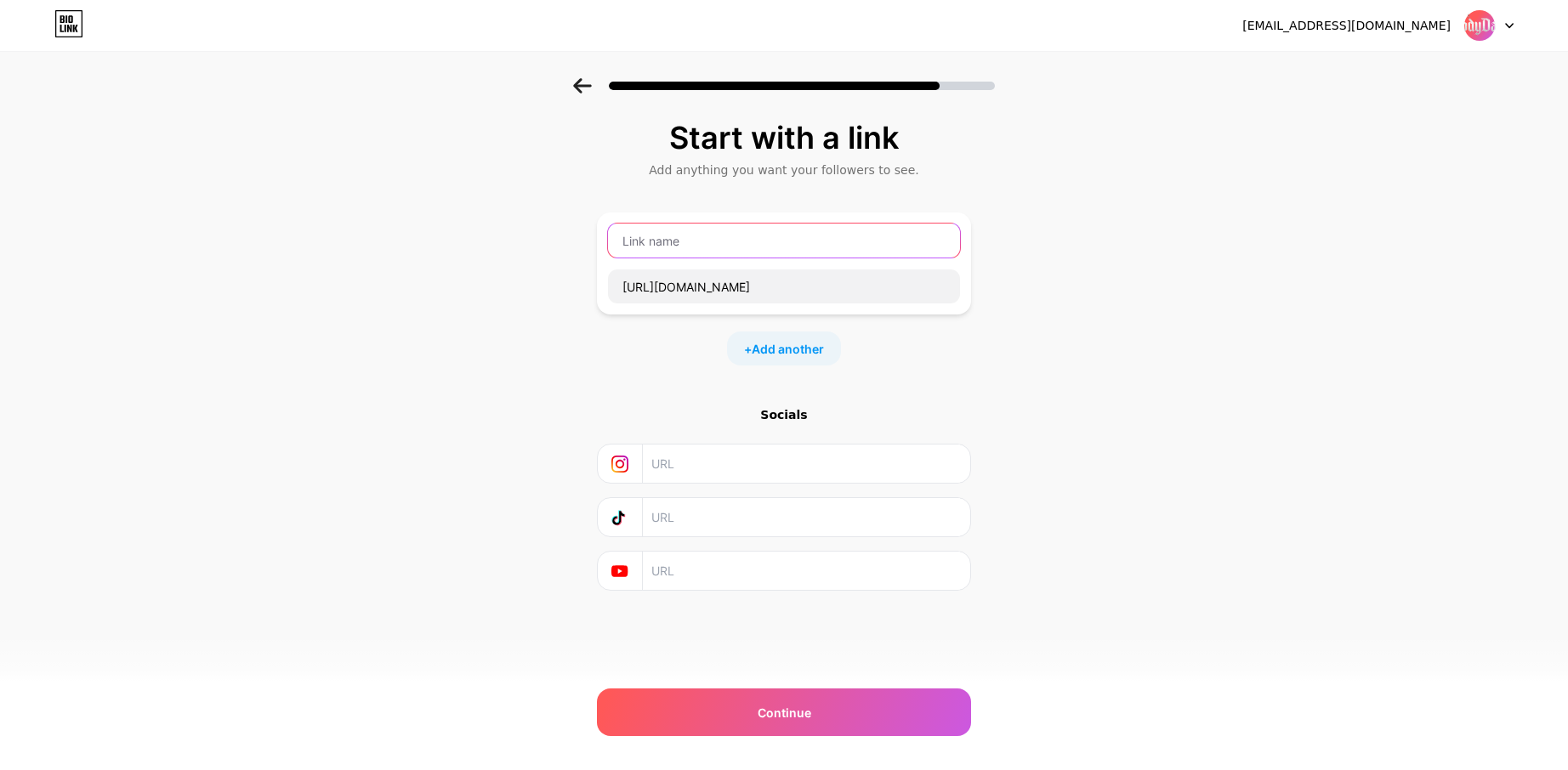
click at [704, 251] on input "text" at bounding box center [783, 241] width 352 height 34
type input "SonTeklif"
click at [776, 356] on span "Add another" at bounding box center [787, 349] width 72 height 18
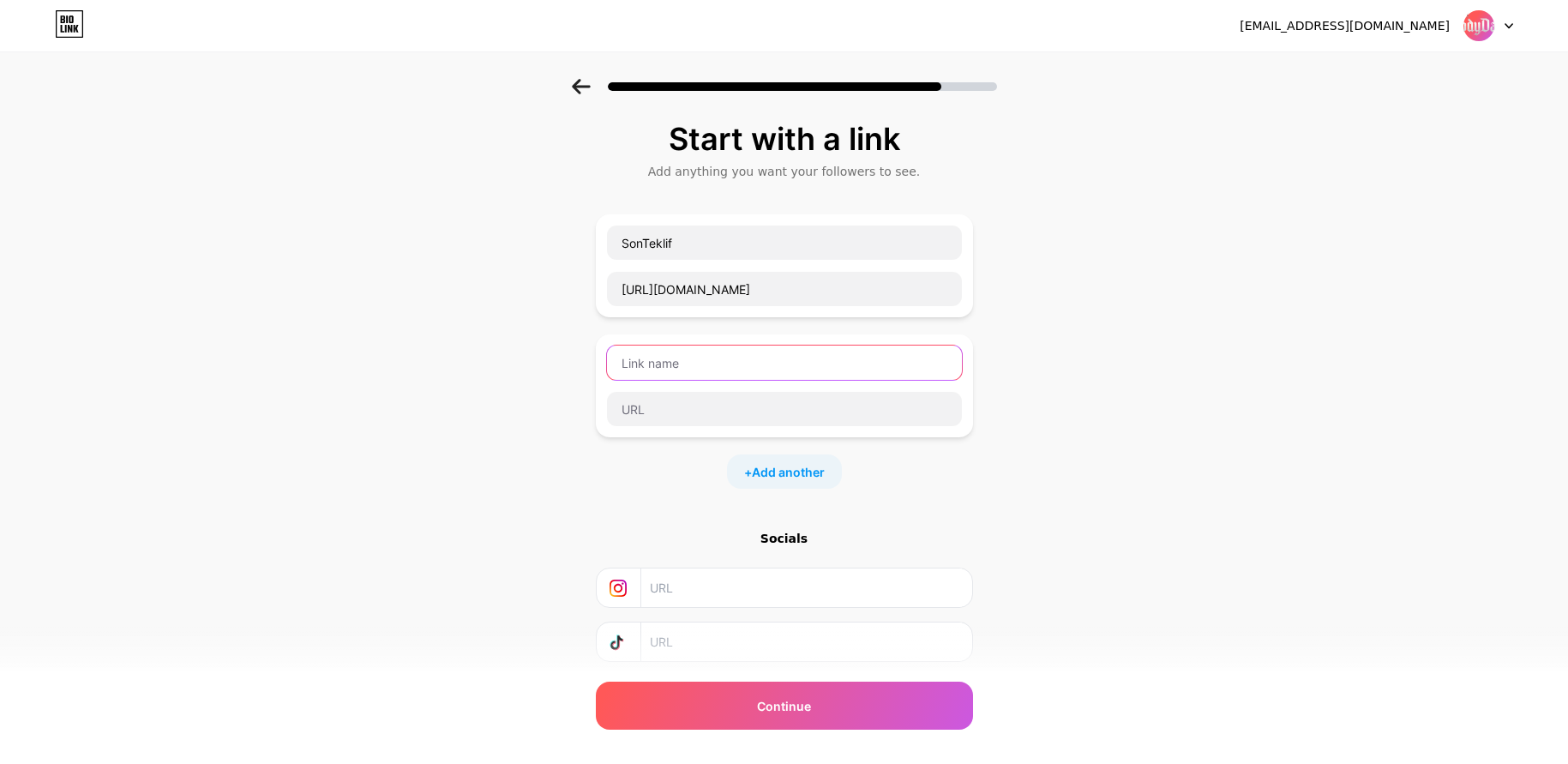
click at [717, 367] on input "text" at bounding box center [784, 362] width 354 height 34
click at [707, 364] on input "text" at bounding box center [784, 362] width 354 height 34
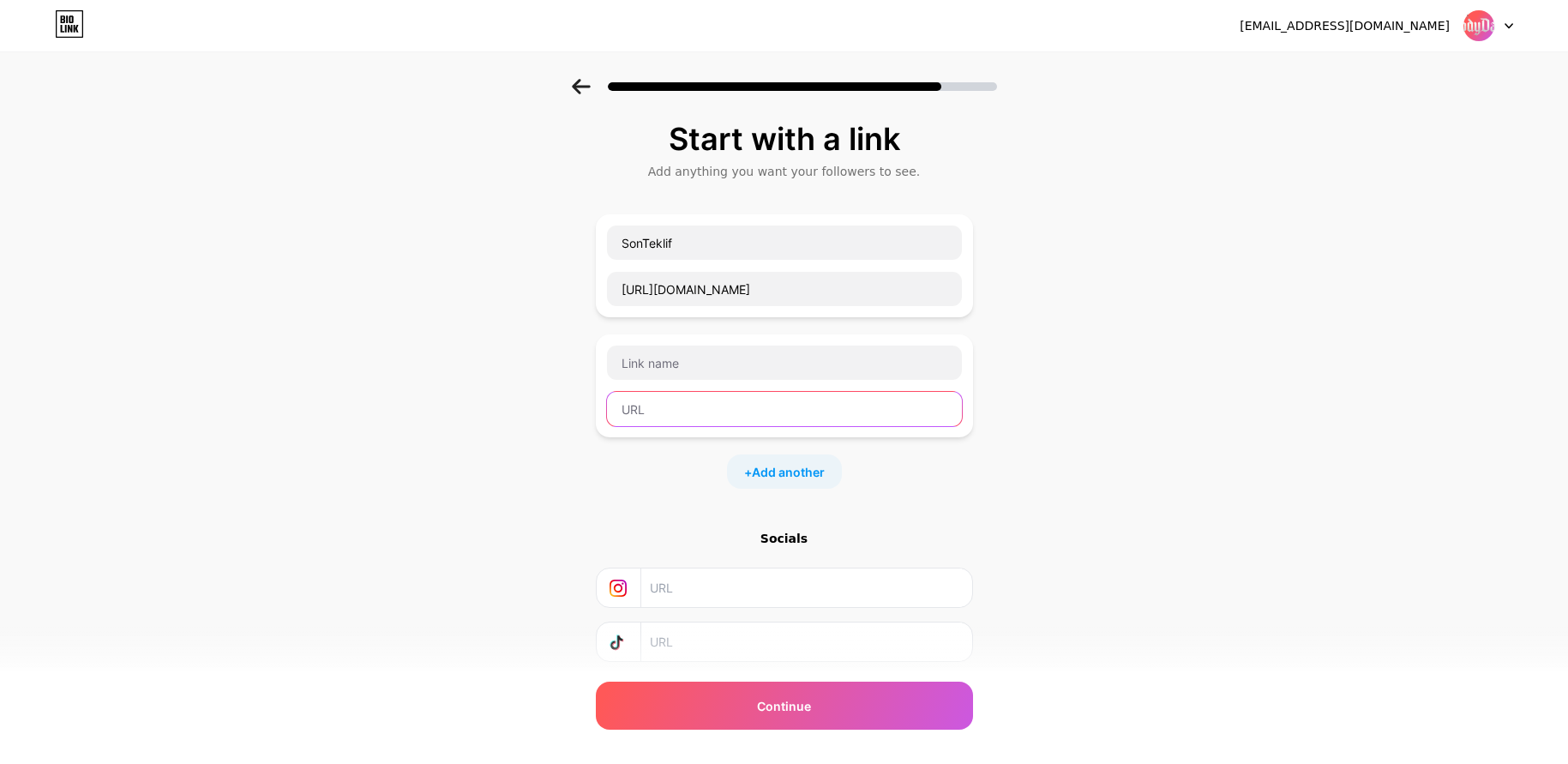
click at [754, 406] on input "text" at bounding box center [784, 409] width 354 height 34
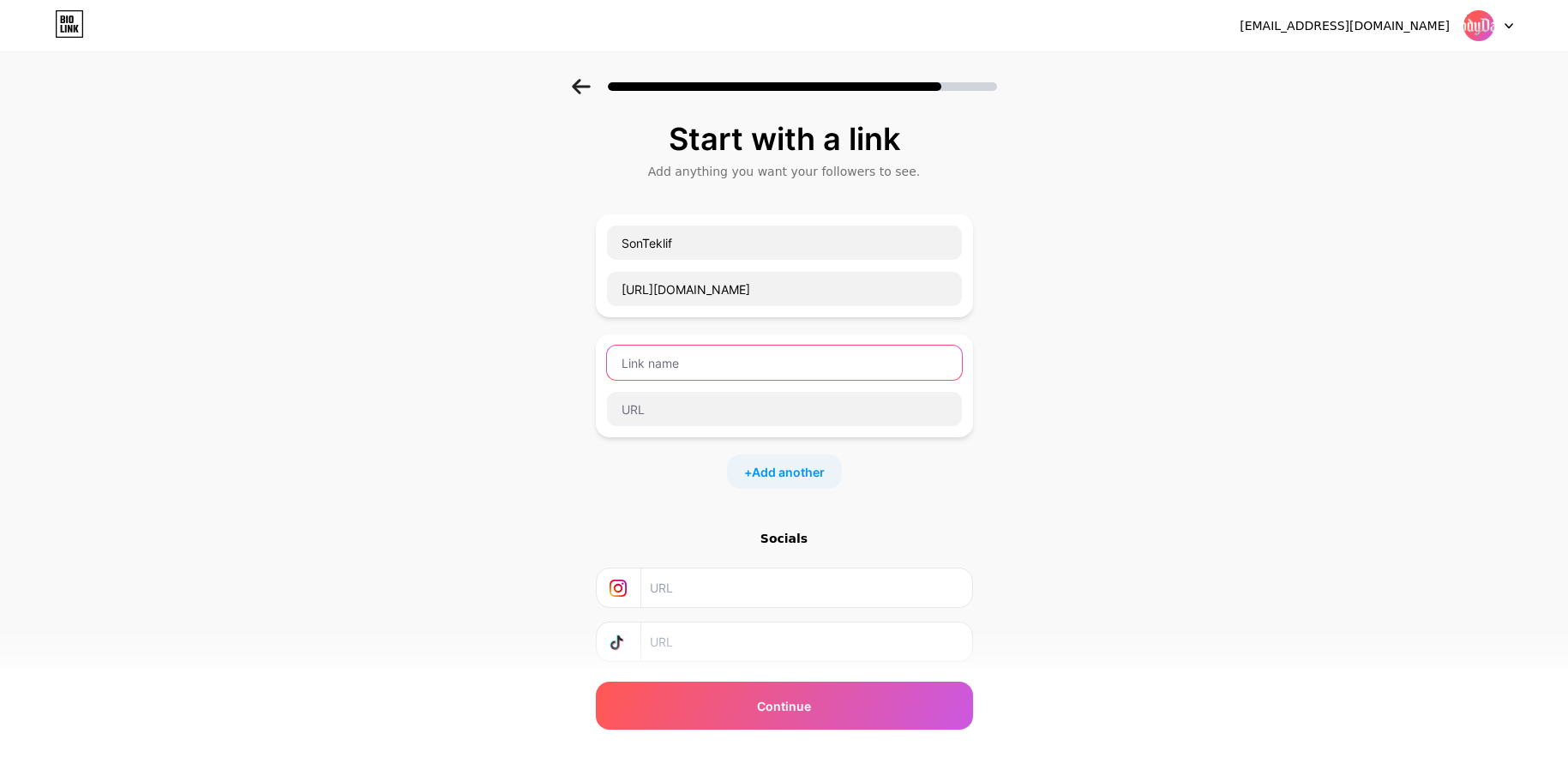
click at [738, 367] on input "text" at bounding box center [784, 362] width 354 height 34
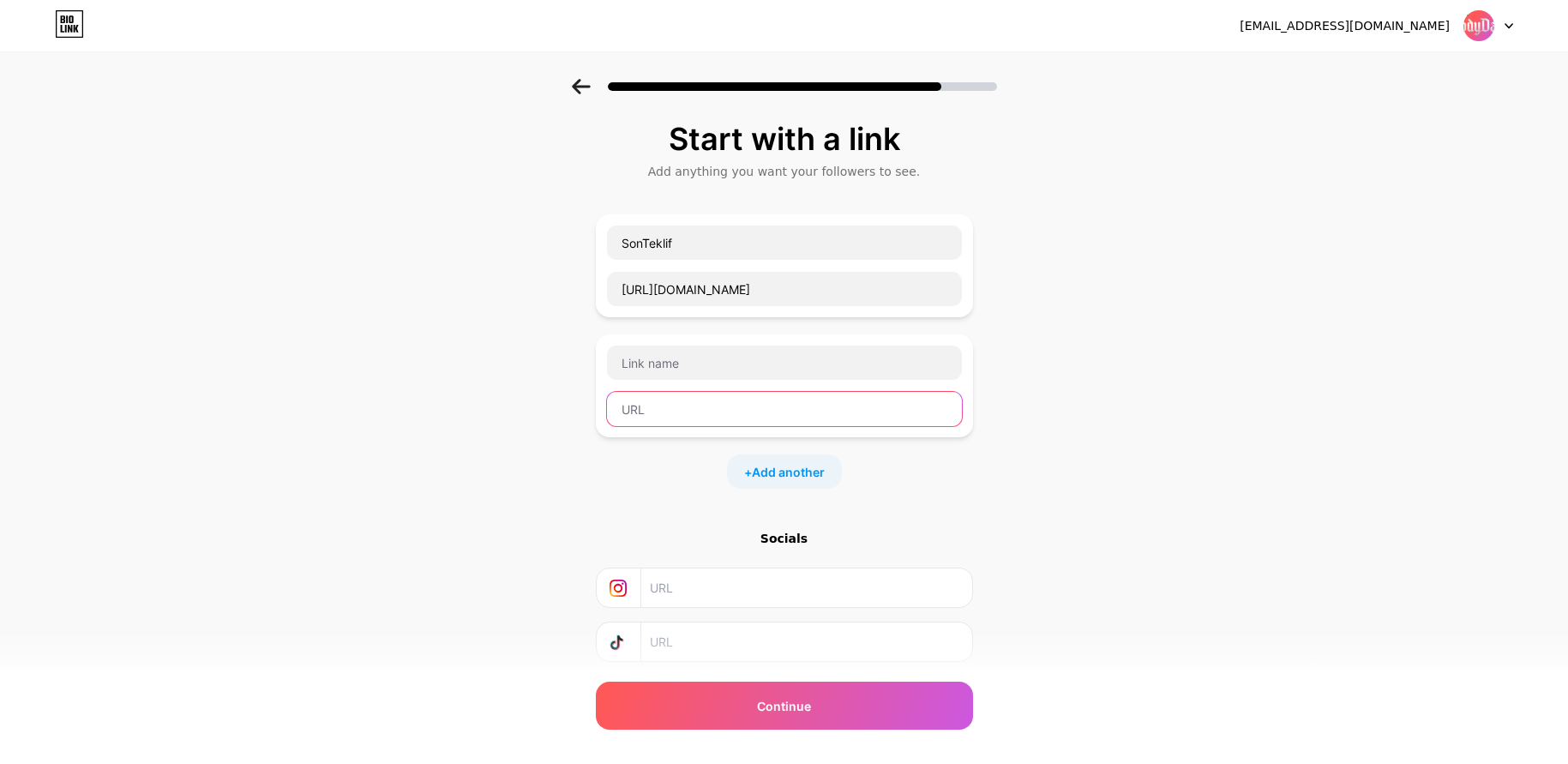
click at [748, 408] on input "text" at bounding box center [784, 409] width 354 height 34
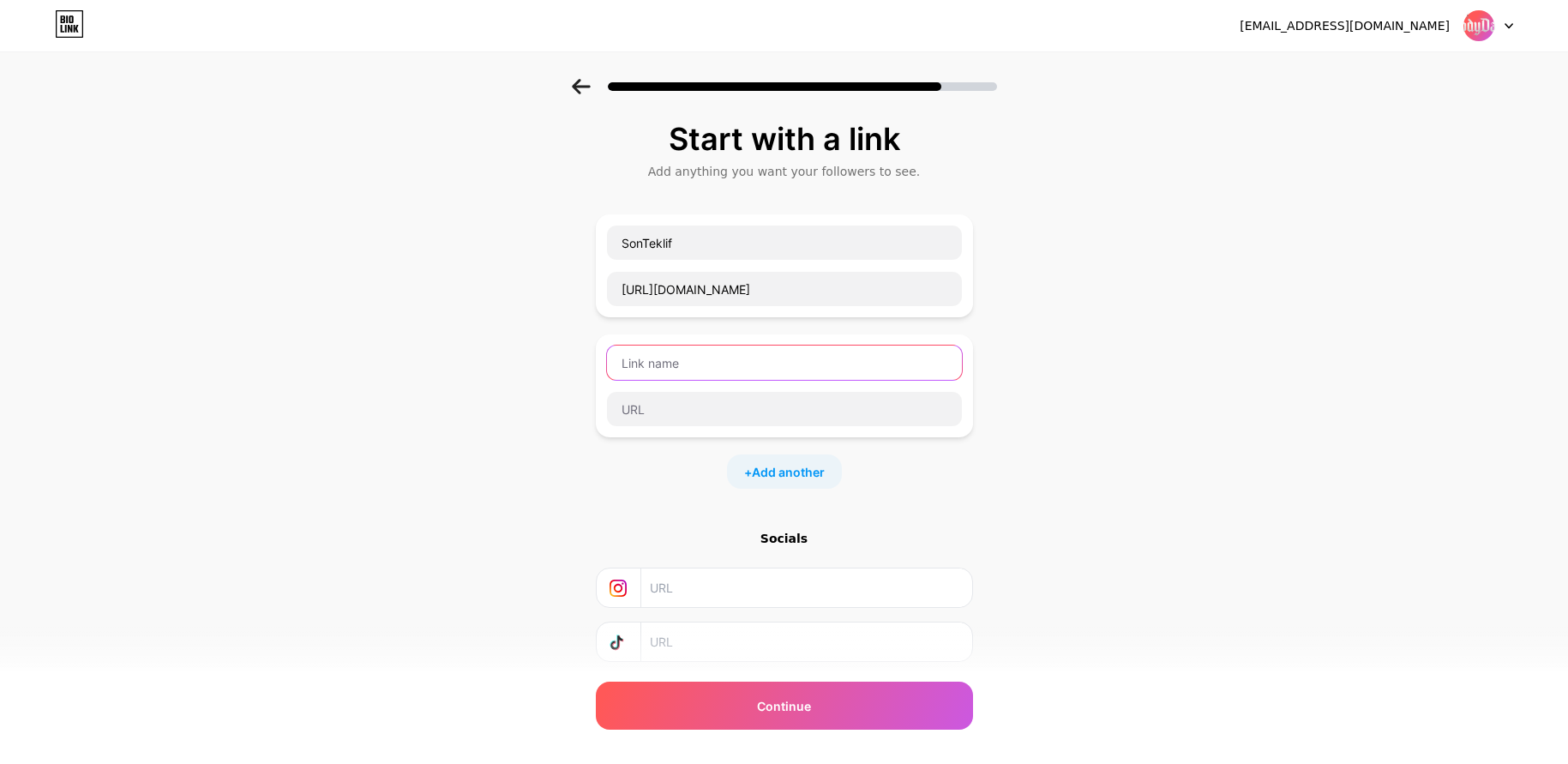
click at [744, 361] on input "text" at bounding box center [784, 362] width 354 height 34
click at [814, 352] on input "text" at bounding box center [784, 362] width 354 height 34
drag, startPoint x: 681, startPoint y: 364, endPoint x: 426, endPoint y: 347, distance: 255.6
click at [439, 347] on div "Start with a link Add anything you want your followers to see. SonTeklif [URL][…" at bounding box center [784, 440] width 1568 height 723
paste input "App İletişim"
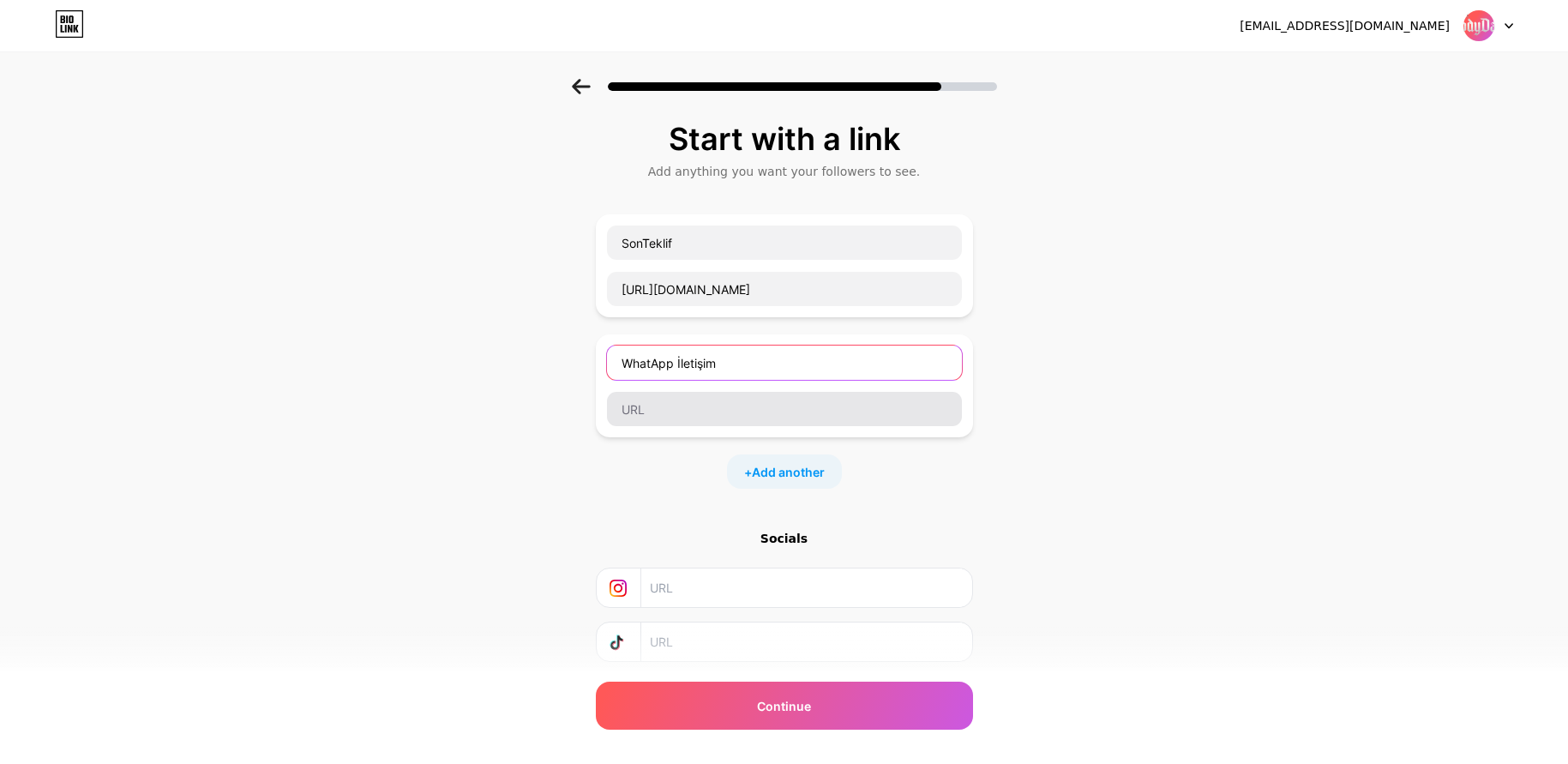
type input "WhatApp İletişim"
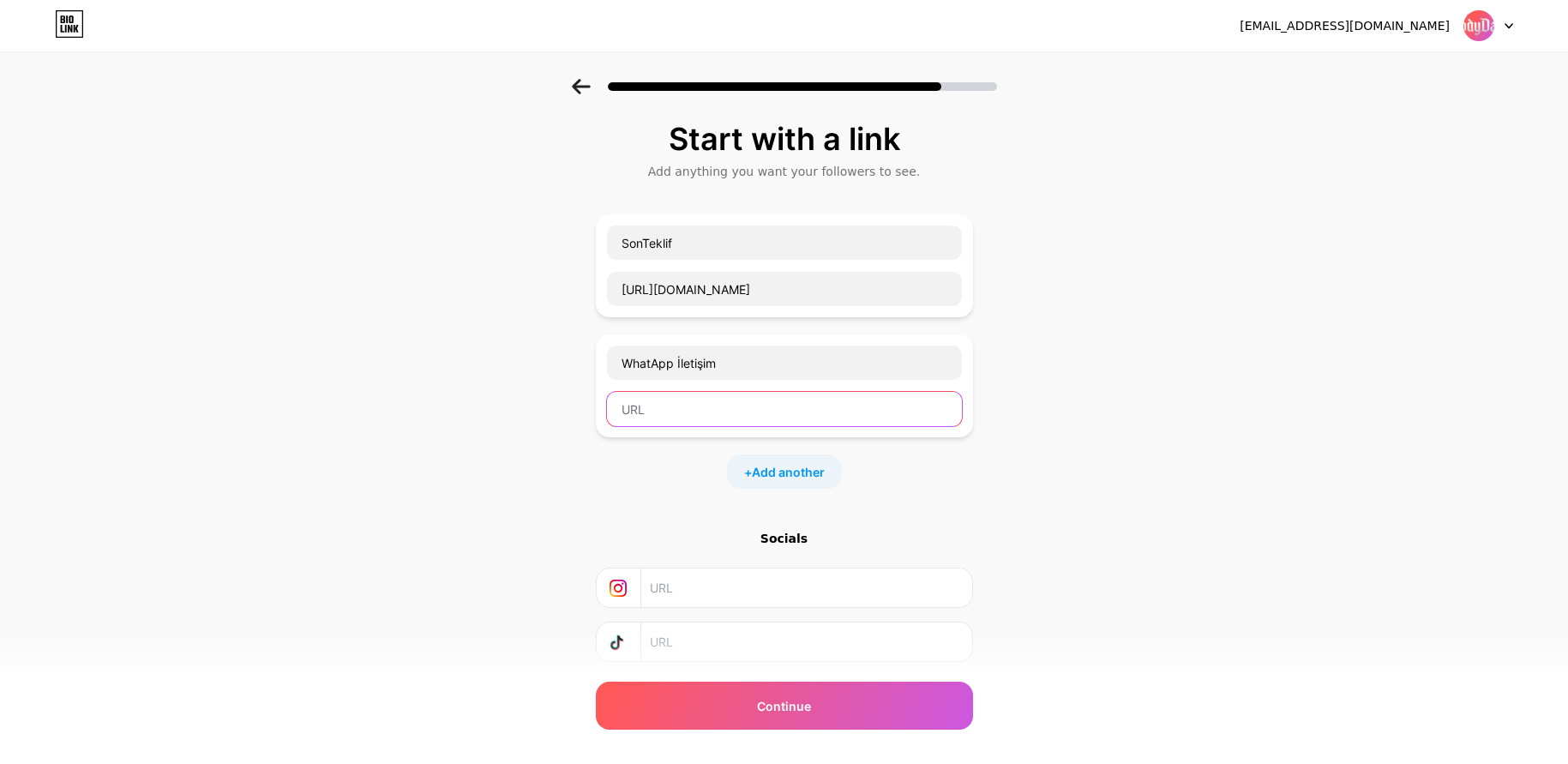
click at [711, 404] on input "text" at bounding box center [784, 409] width 354 height 34
click at [733, 404] on input "text" at bounding box center [784, 409] width 354 height 34
paste input "[URL][DOMAIN_NAME] 506 771 88 12?text=Merhaba"
drag, startPoint x: 891, startPoint y: 410, endPoint x: 855, endPoint y: 408, distance: 36.1
click at [855, 408] on input "[URL][DOMAIN_NAME] 506 771 88 12?text=Merhaba" at bounding box center [784, 409] width 354 height 34
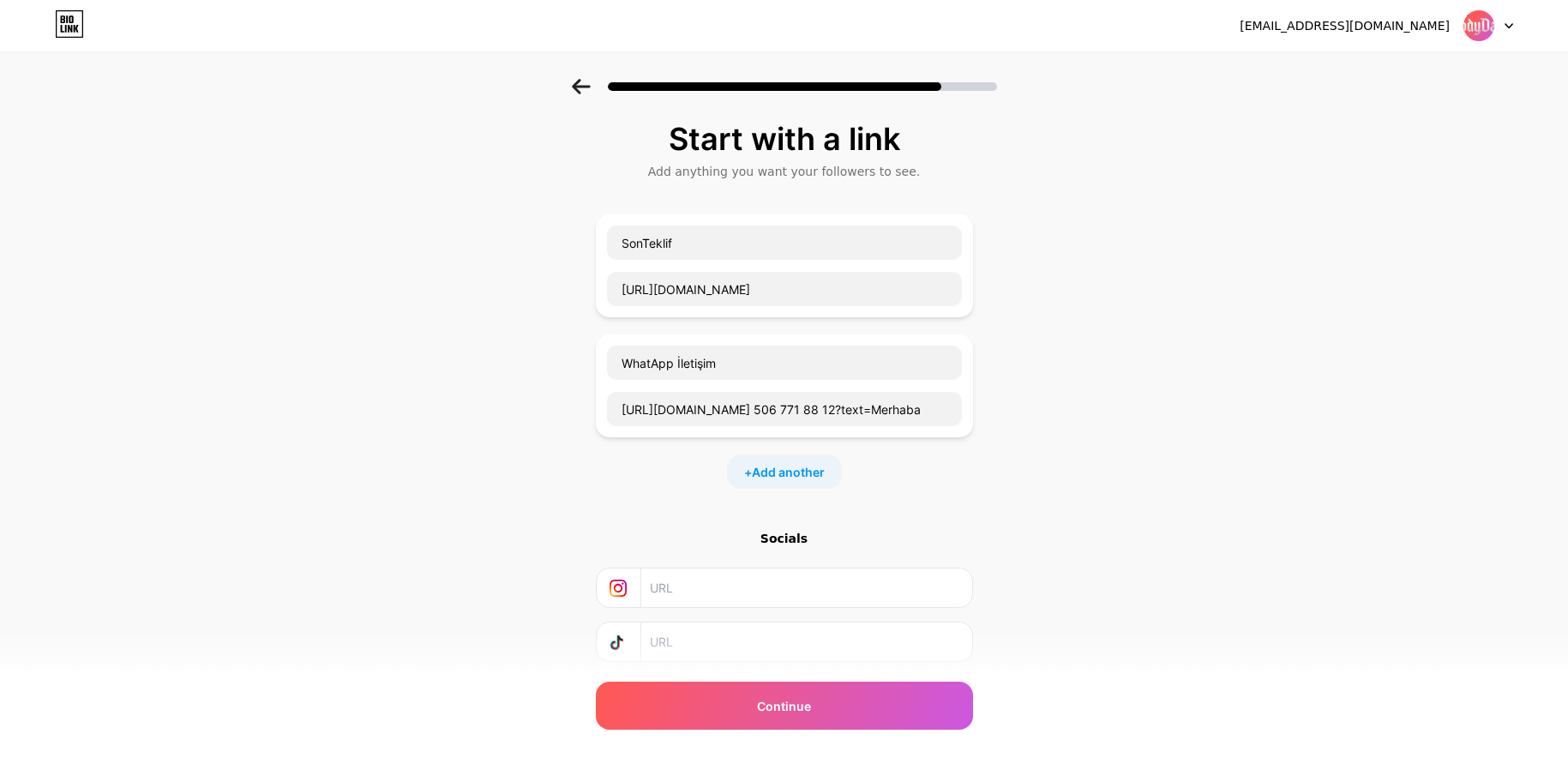
click at [1090, 395] on div "Start with a link Add anything you want your followers to see. SonTeklif [URL][…" at bounding box center [784, 440] width 1568 height 723
drag, startPoint x: 921, startPoint y: 411, endPoint x: 381, endPoint y: 390, distance: 540.4
click at [392, 389] on div "Start with a link Add anything you want your followers to see. SonTeklif [URL][…" at bounding box center [784, 440] width 1568 height 723
paste input "9050677188"
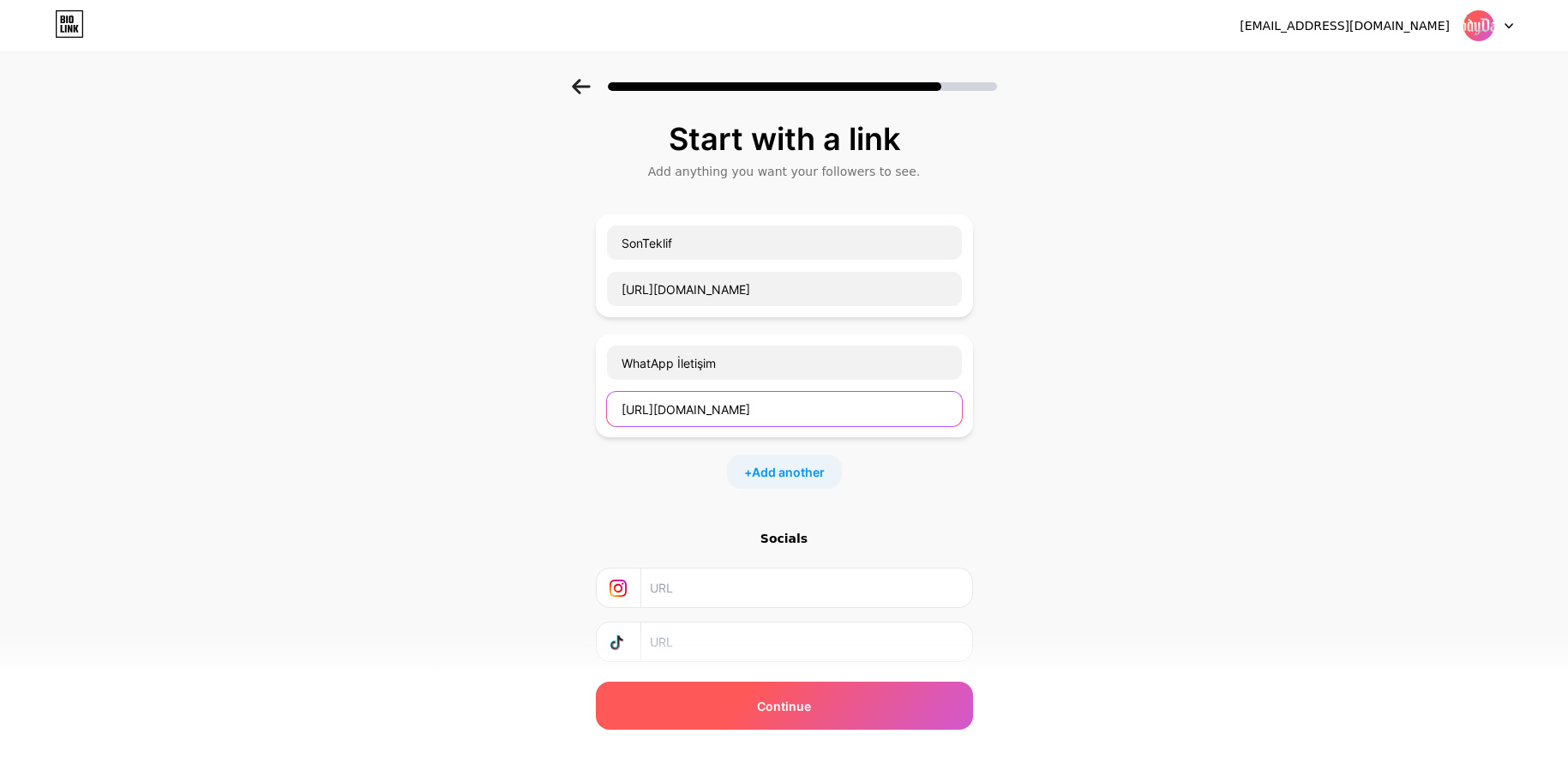
type input "[URL][DOMAIN_NAME]"
click at [834, 720] on div "Continue" at bounding box center [784, 706] width 377 height 48
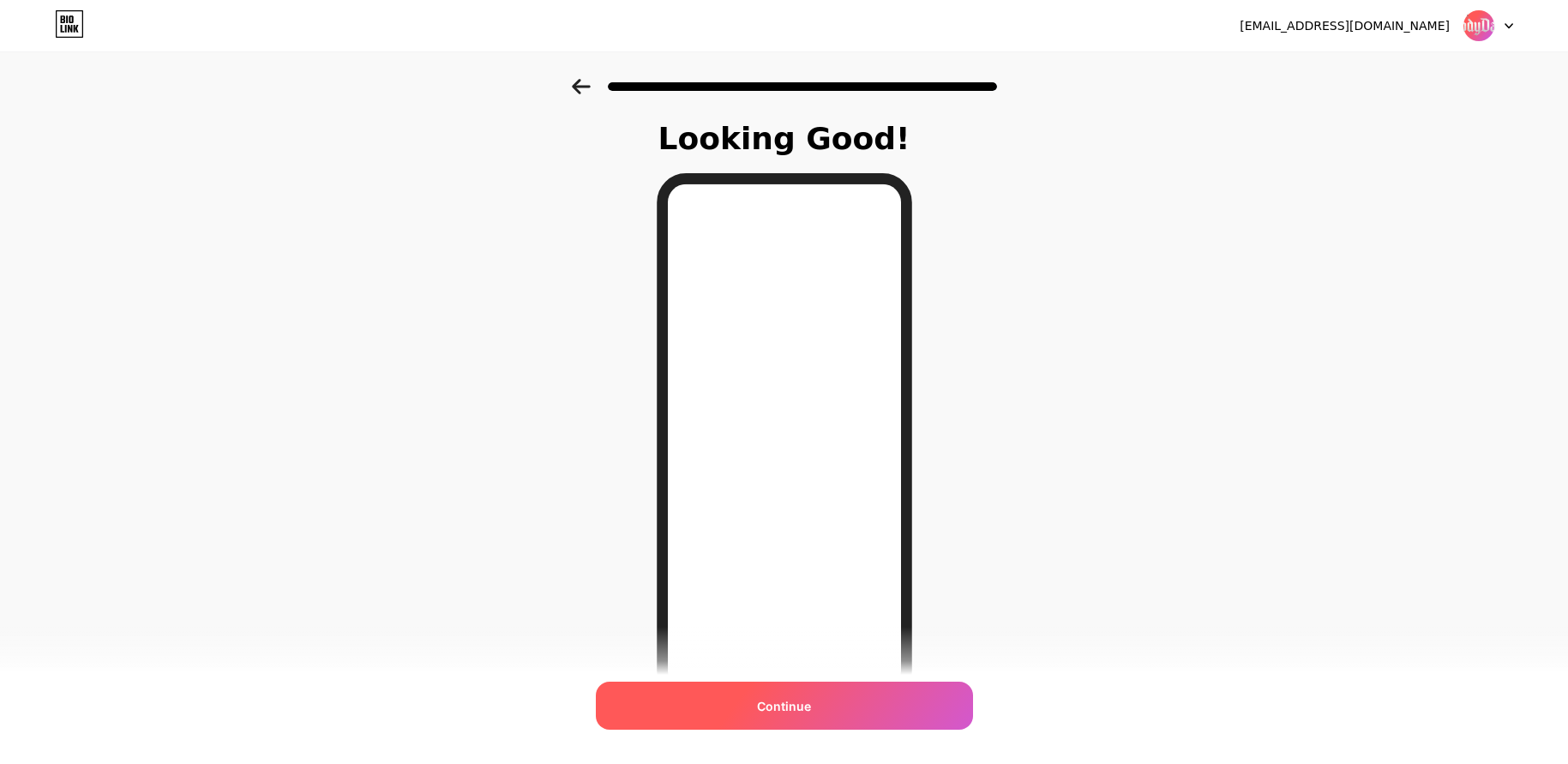
click at [838, 712] on div "Continue" at bounding box center [784, 706] width 377 height 48
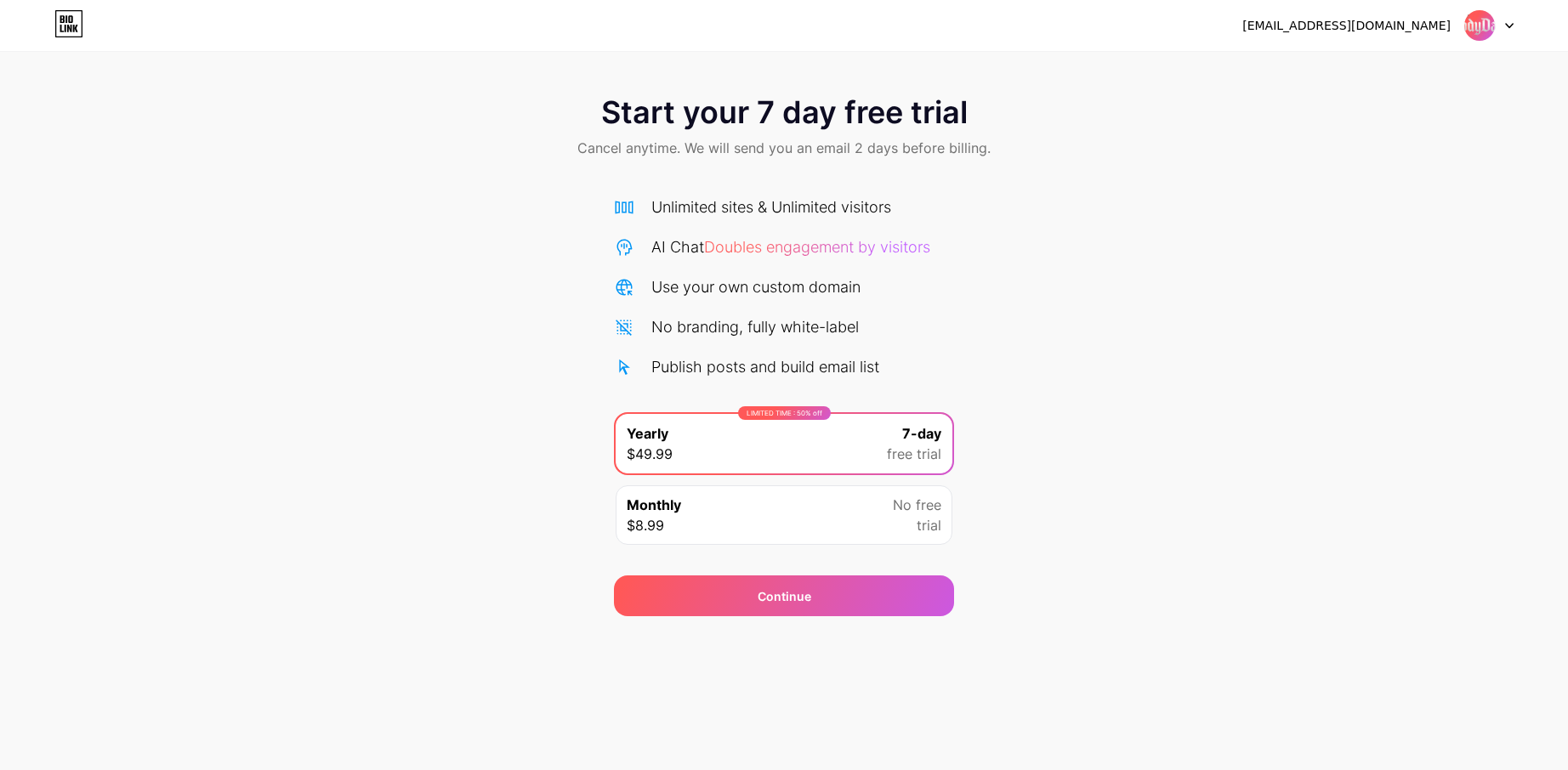
click at [775, 518] on div "Monthly $8.99 No free trial" at bounding box center [784, 515] width 337 height 60
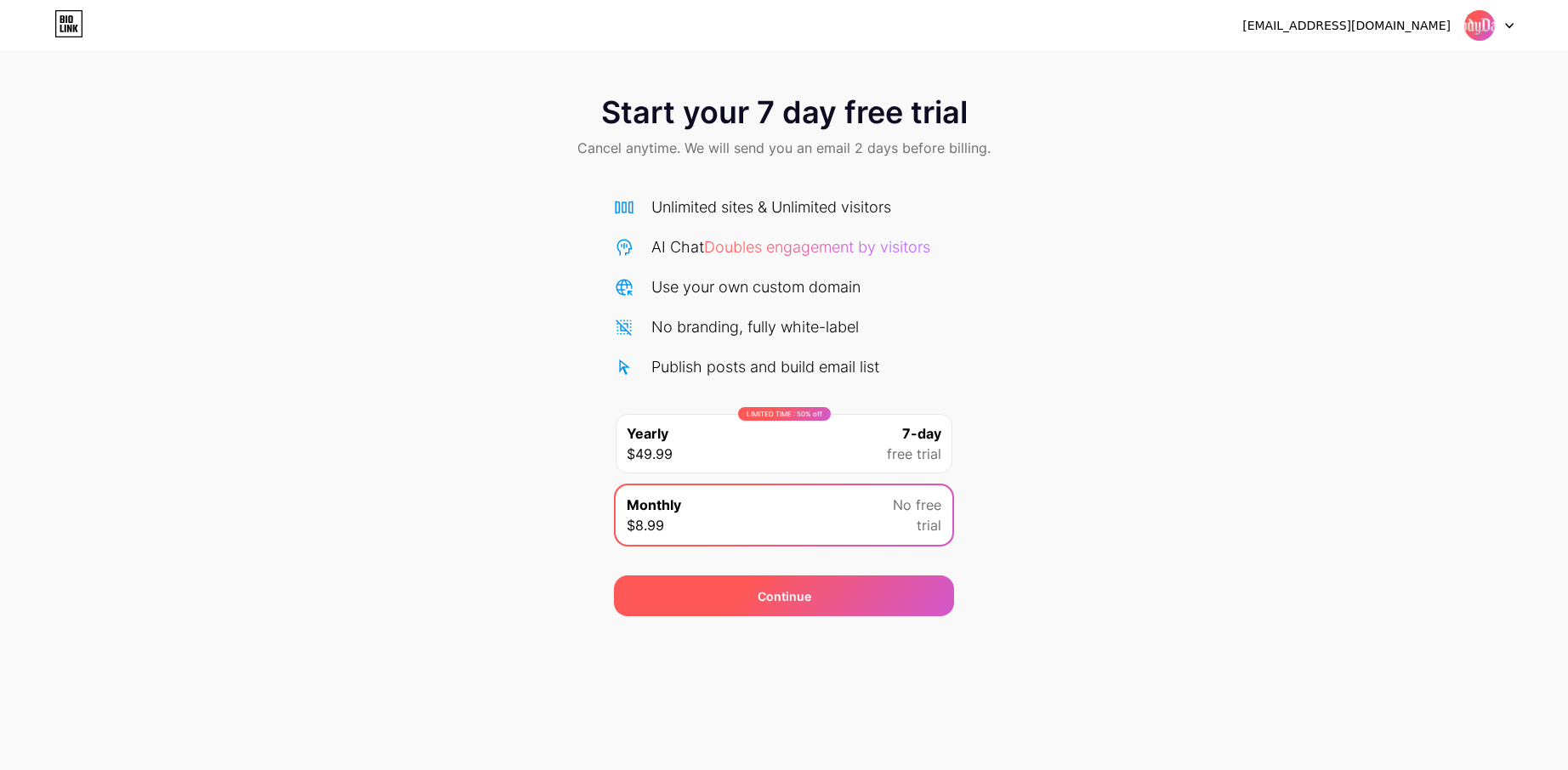
click at [817, 590] on div "Continue" at bounding box center [784, 596] width 340 height 41
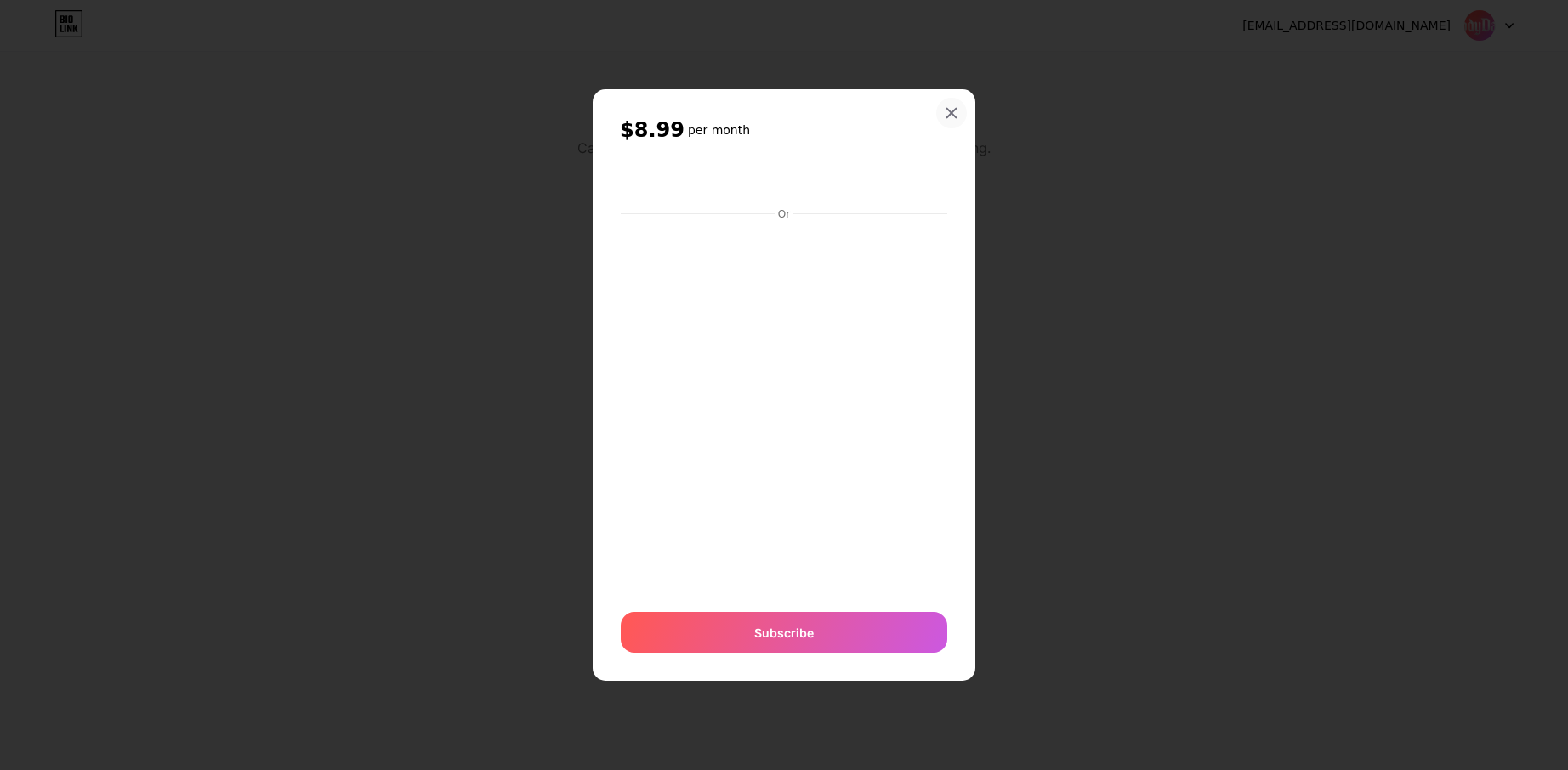
click at [954, 113] on icon at bounding box center [952, 113] width 14 height 14
